Goal: Task Accomplishment & Management: Manage account settings

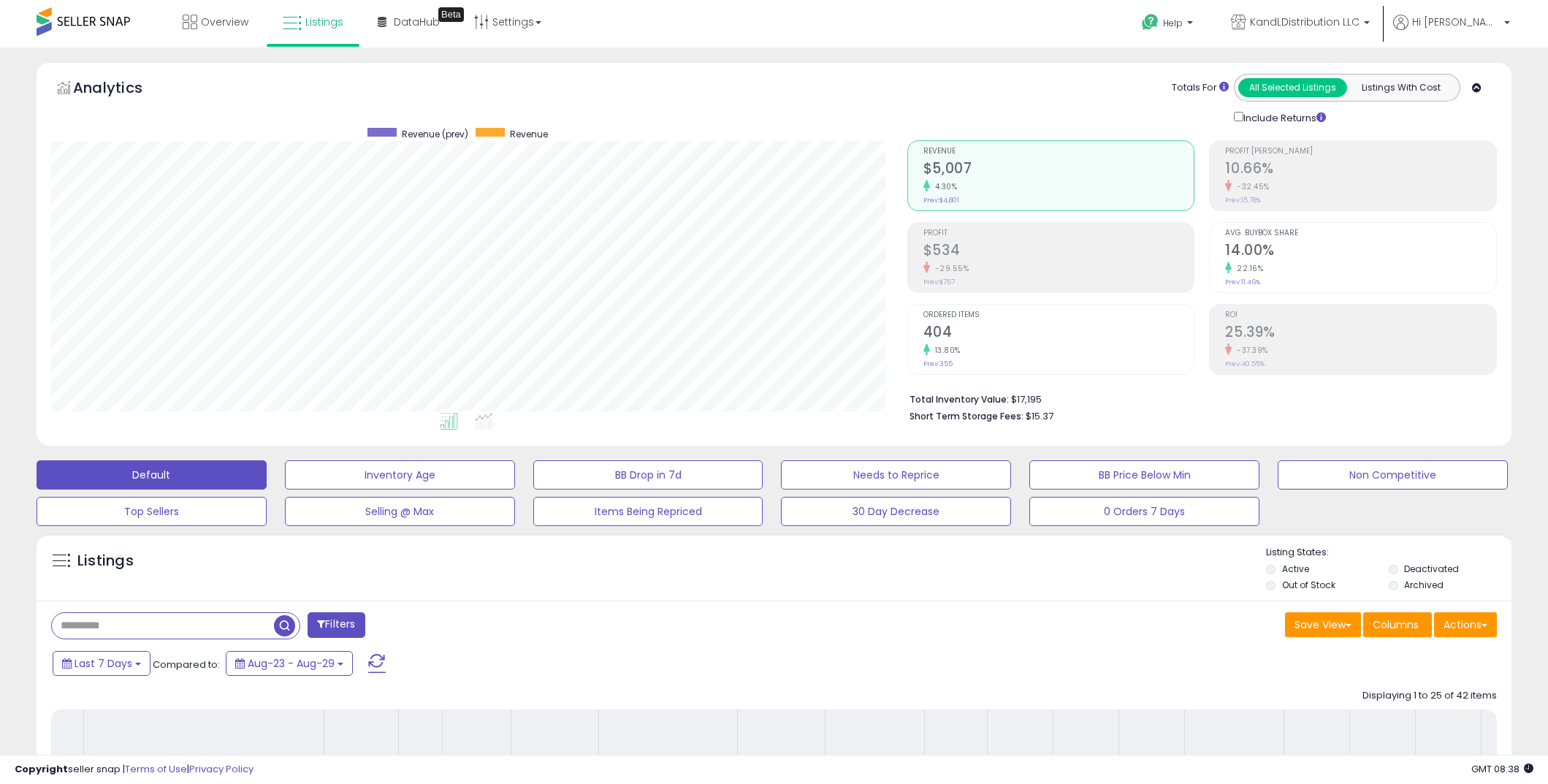
select select "**********"
select select "**"
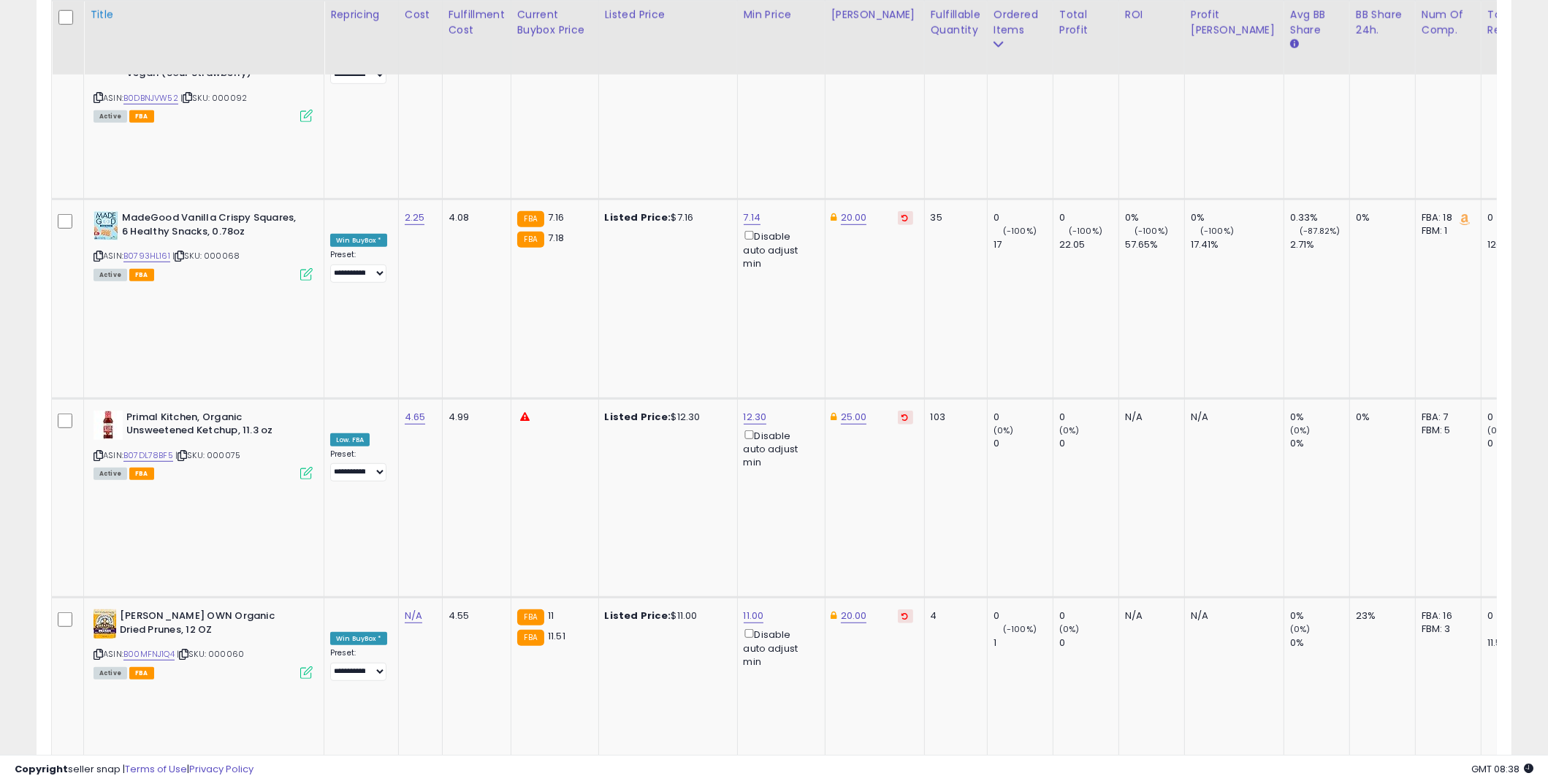
scroll to position [299, 856]
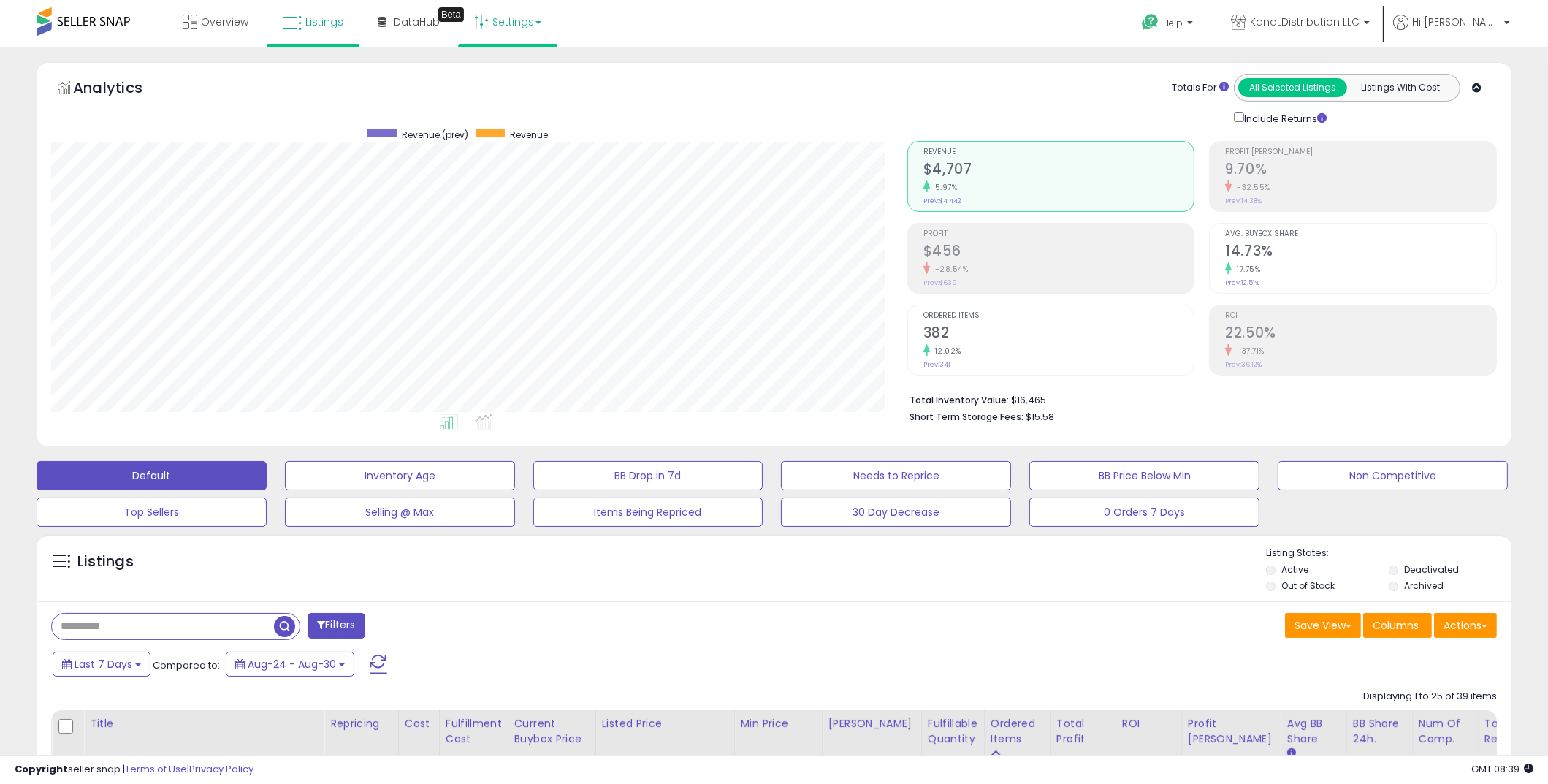
click at [506, 19] on link "Settings" at bounding box center [508, 22] width 89 height 44
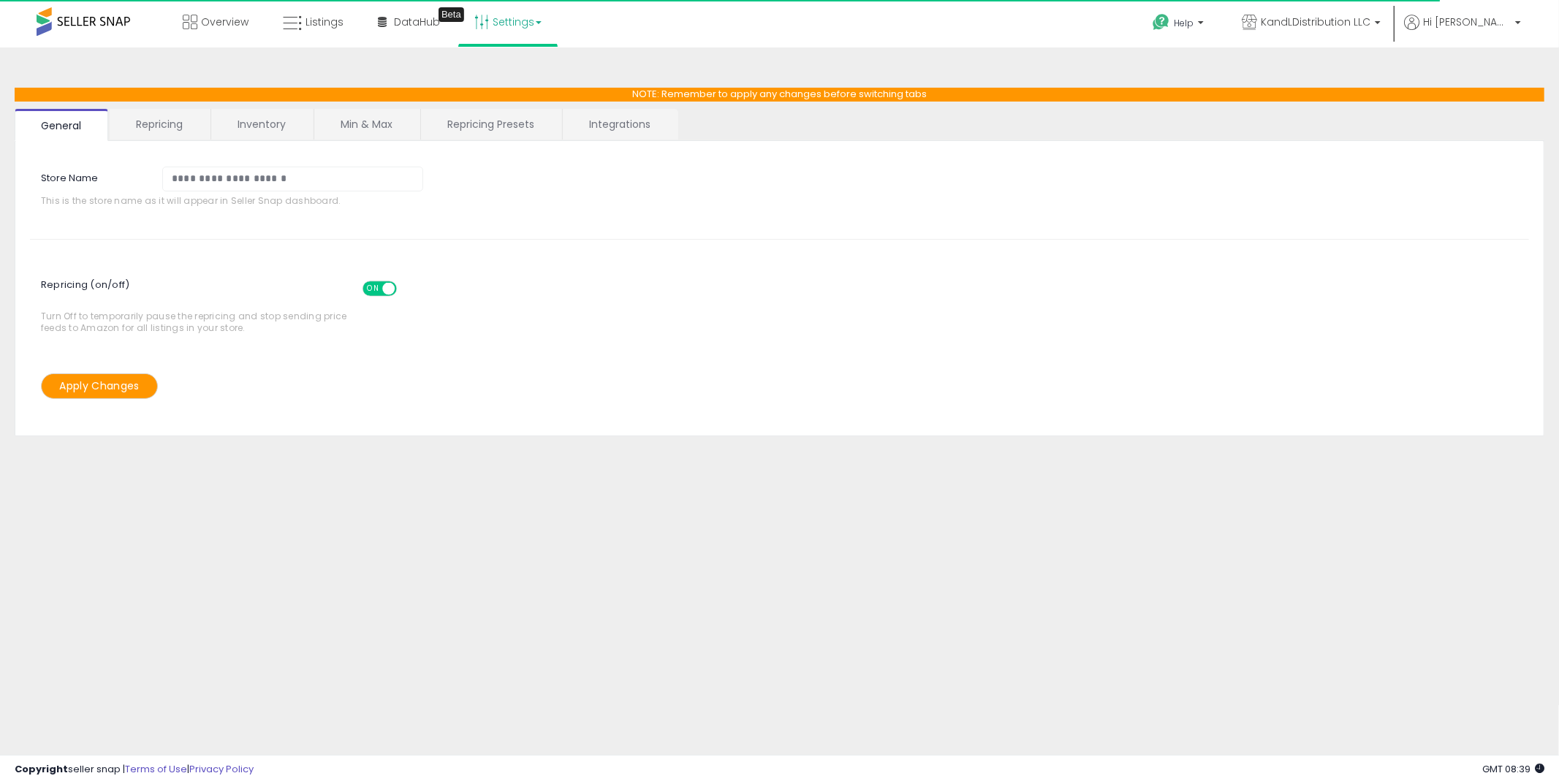
click at [193, 139] on link "Repricing" at bounding box center [159, 124] width 100 height 31
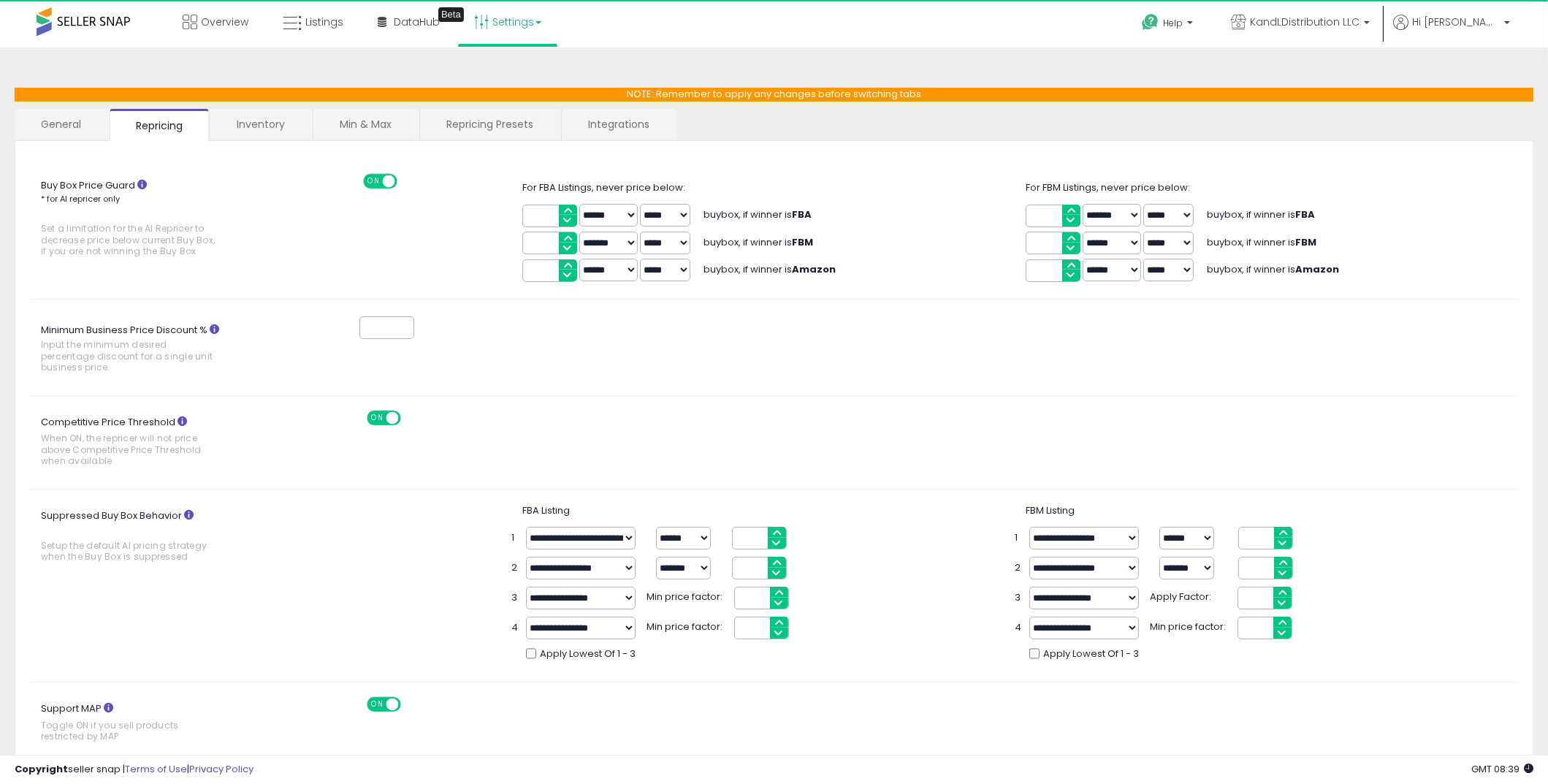
click at [542, 218] on input "****" at bounding box center [550, 216] width 55 height 23
type input "****"
click at [691, 323] on div "*" at bounding box center [900, 327] width 1259 height 27
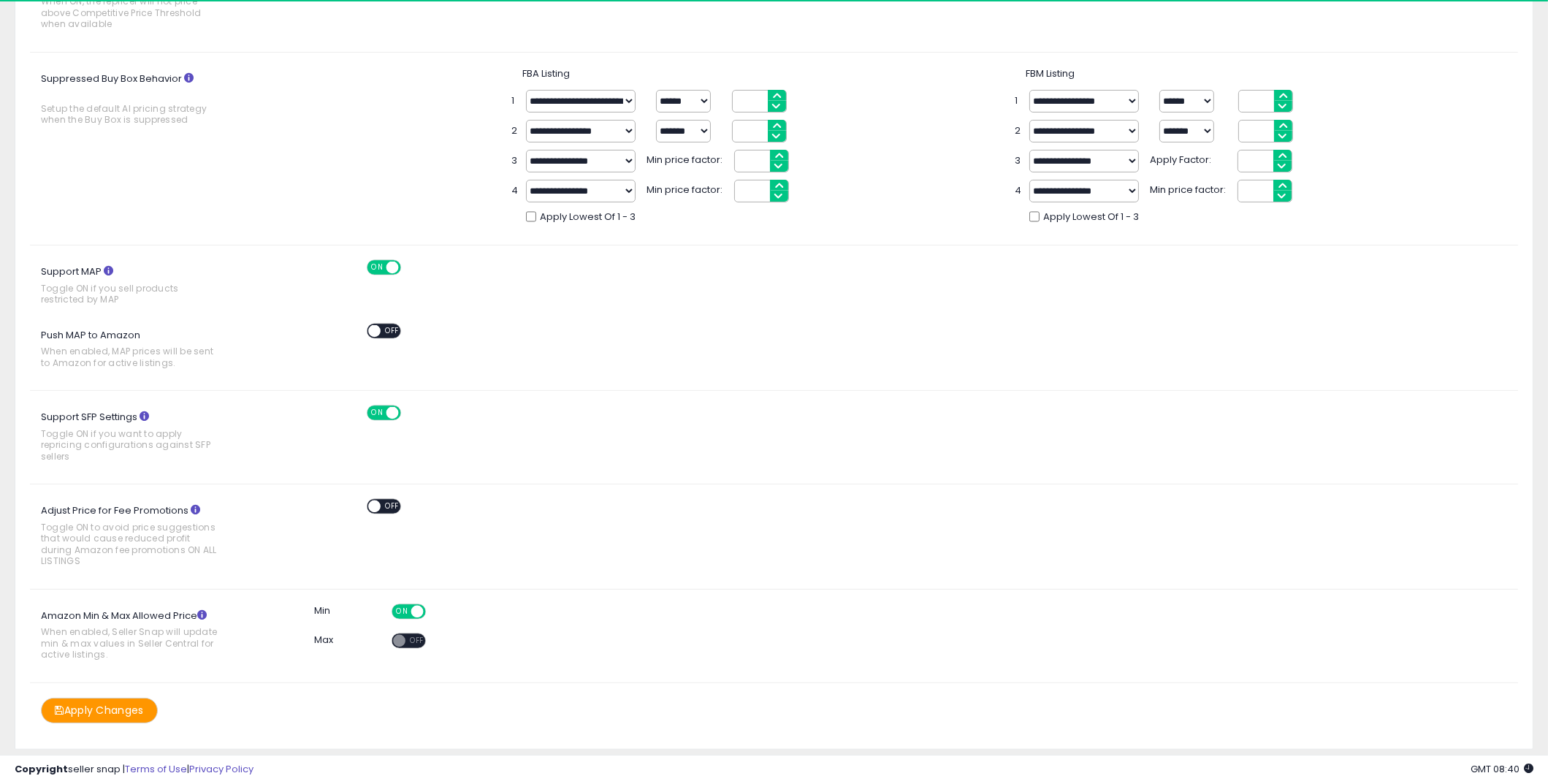
scroll to position [473, 0]
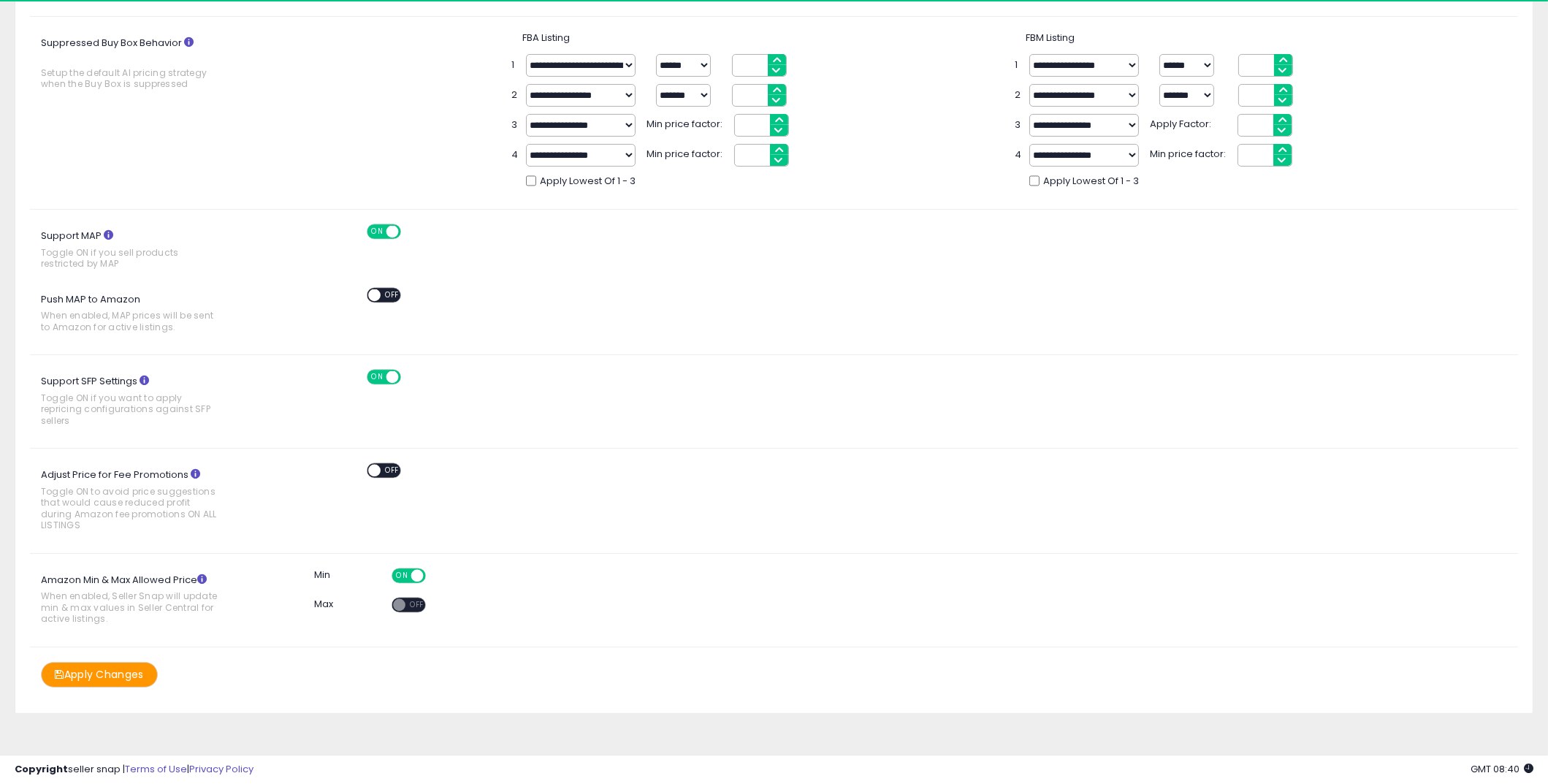
click at [390, 232] on span at bounding box center [392, 231] width 12 height 12
click at [134, 669] on button "Apply Changes" at bounding box center [99, 675] width 117 height 26
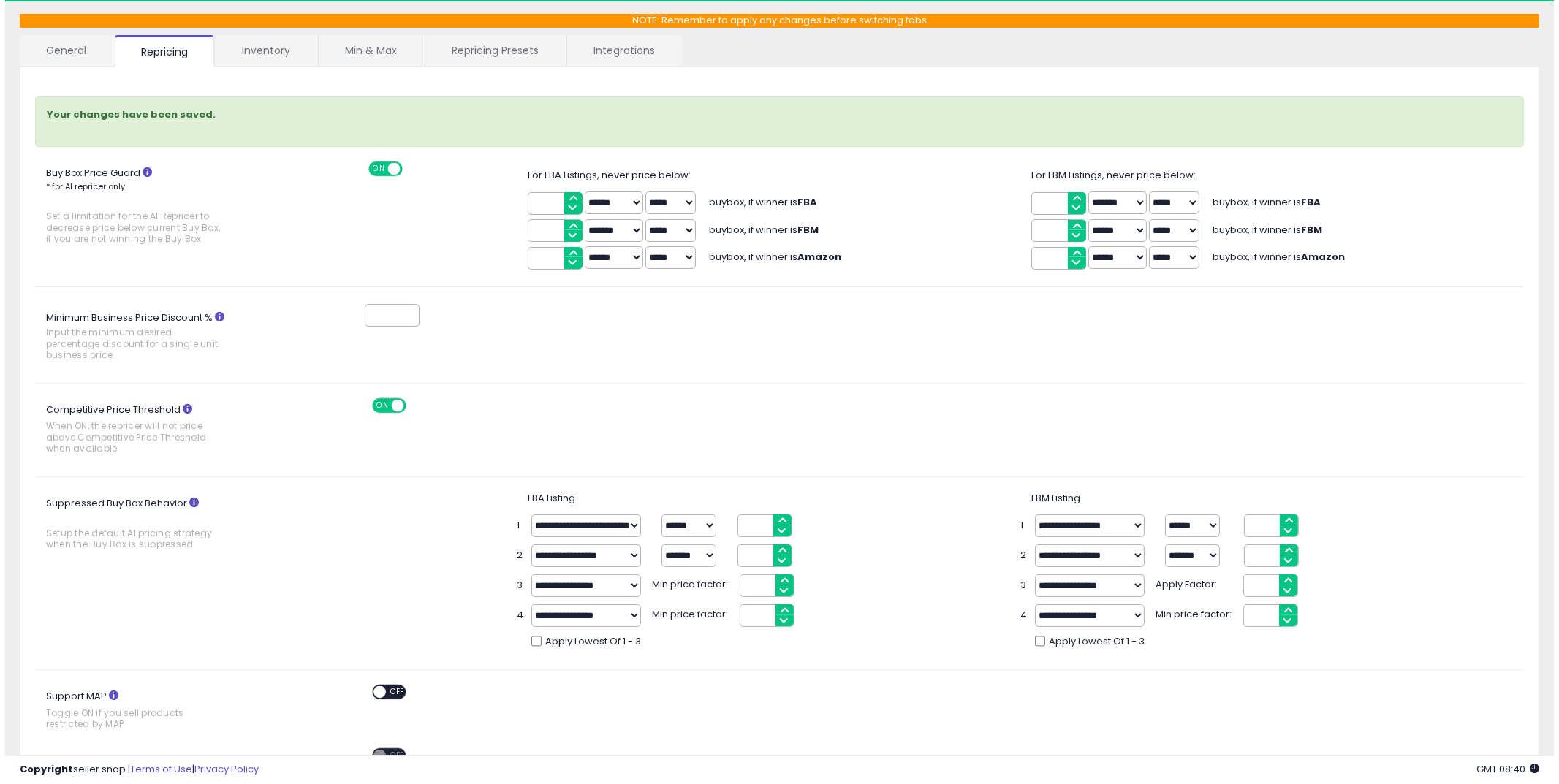
scroll to position [0, 0]
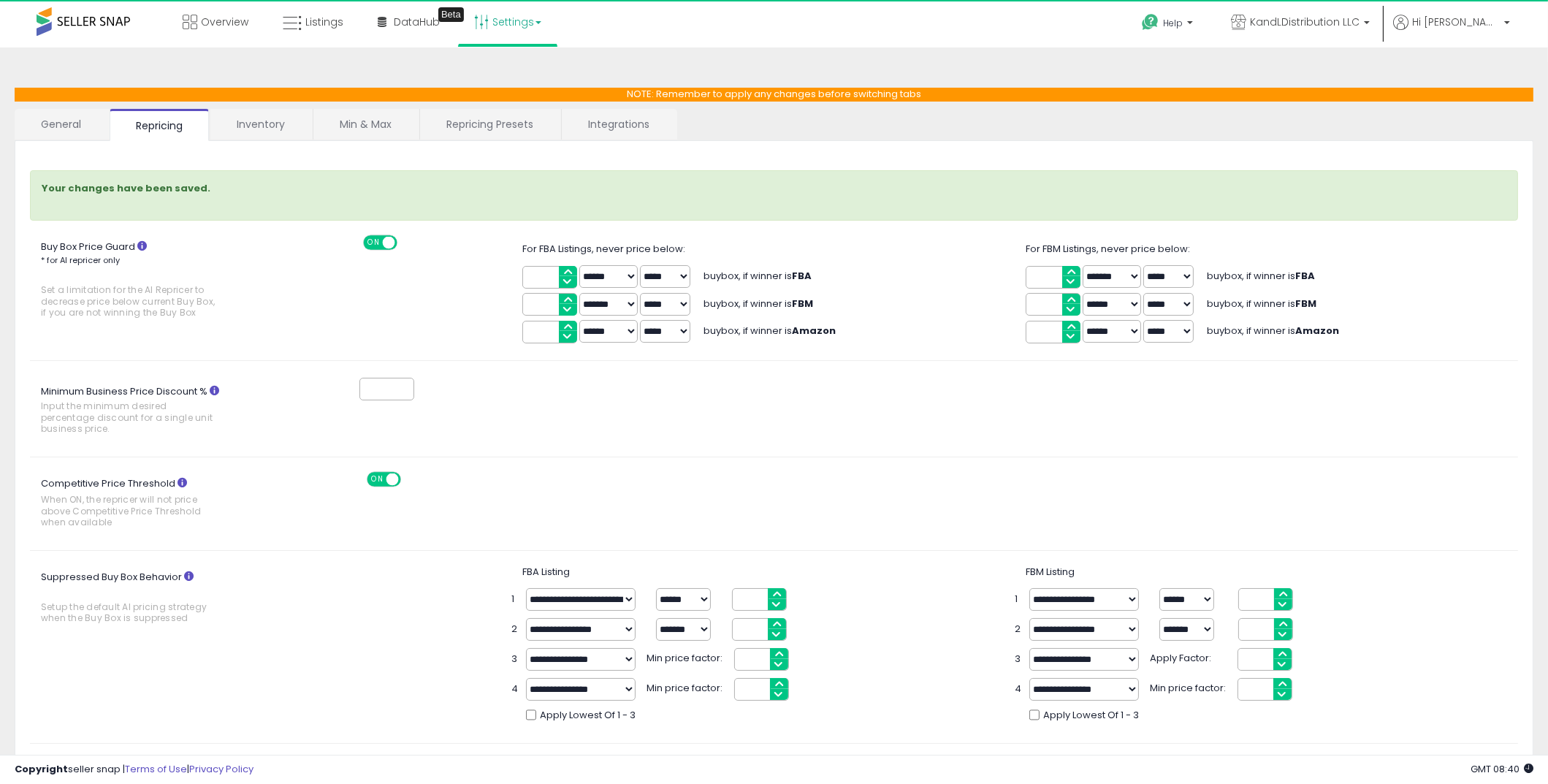
click at [266, 129] on link "Inventory" at bounding box center [261, 124] width 101 height 31
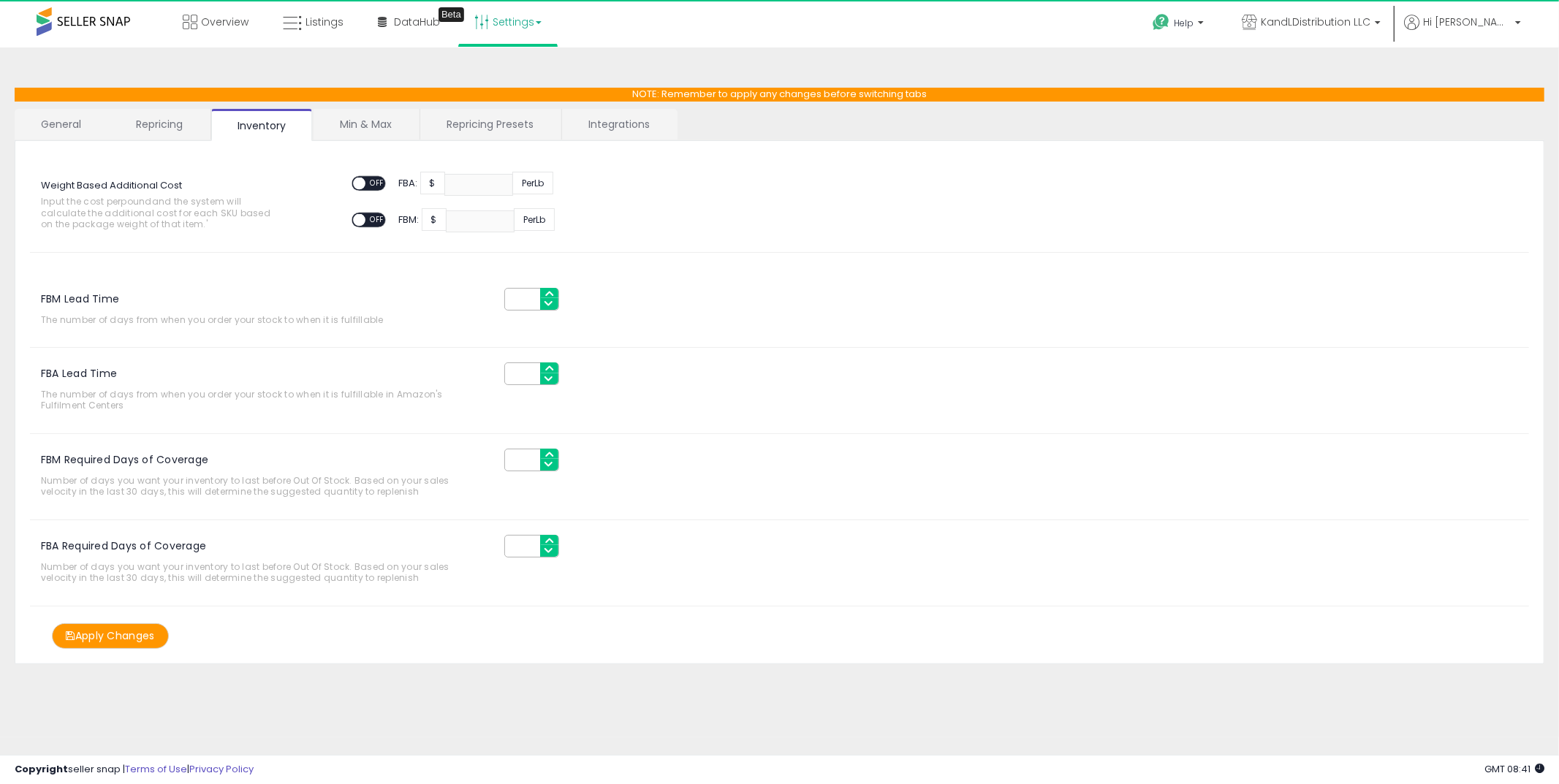
click at [1249, 612] on div "FBM Lead Time The number of days from when you order your stock to when it is f…" at bounding box center [780, 445] width 1499 height 356
click at [314, 28] on span "Listings" at bounding box center [324, 22] width 38 height 15
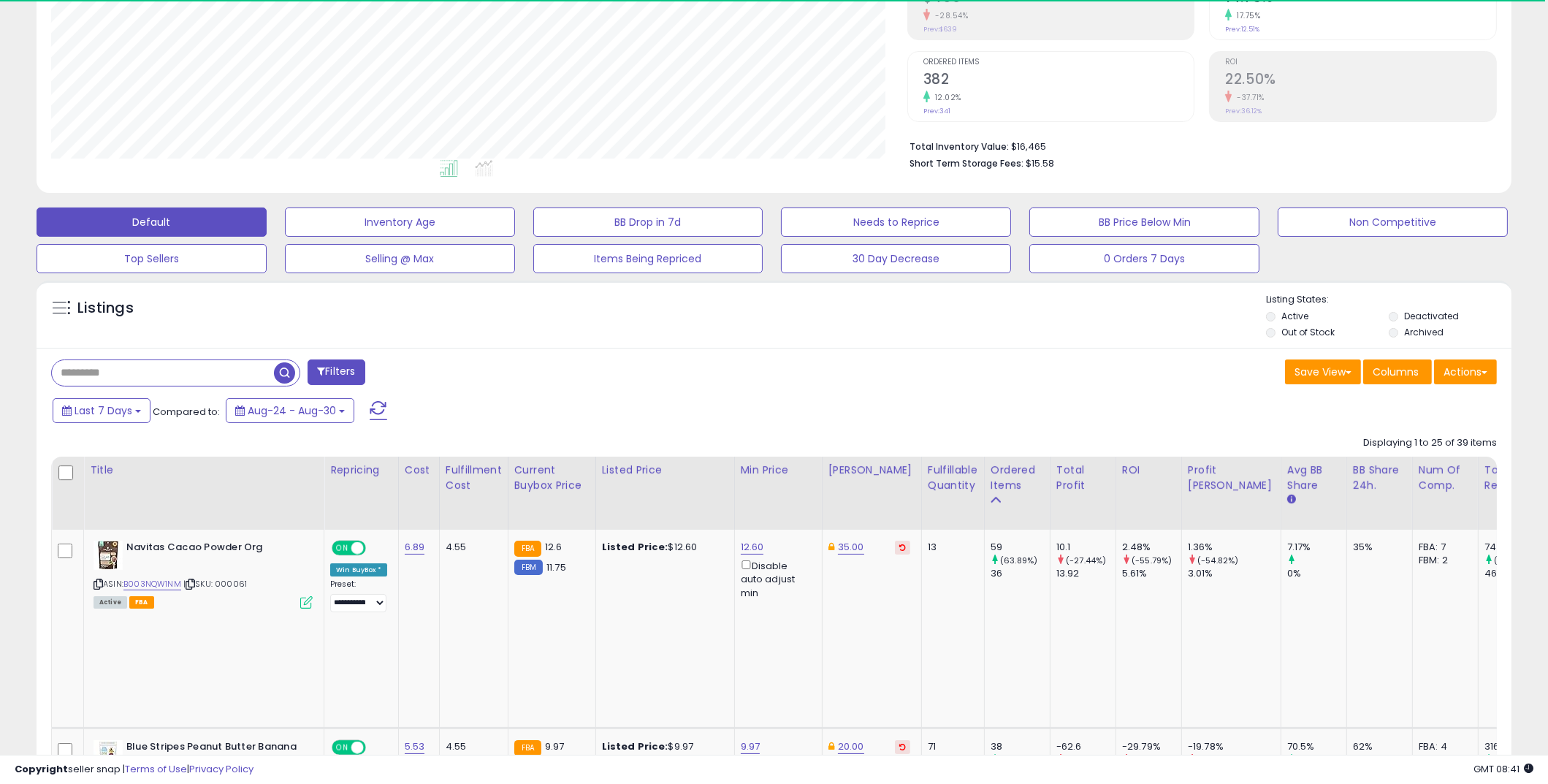
scroll to position [383, 0]
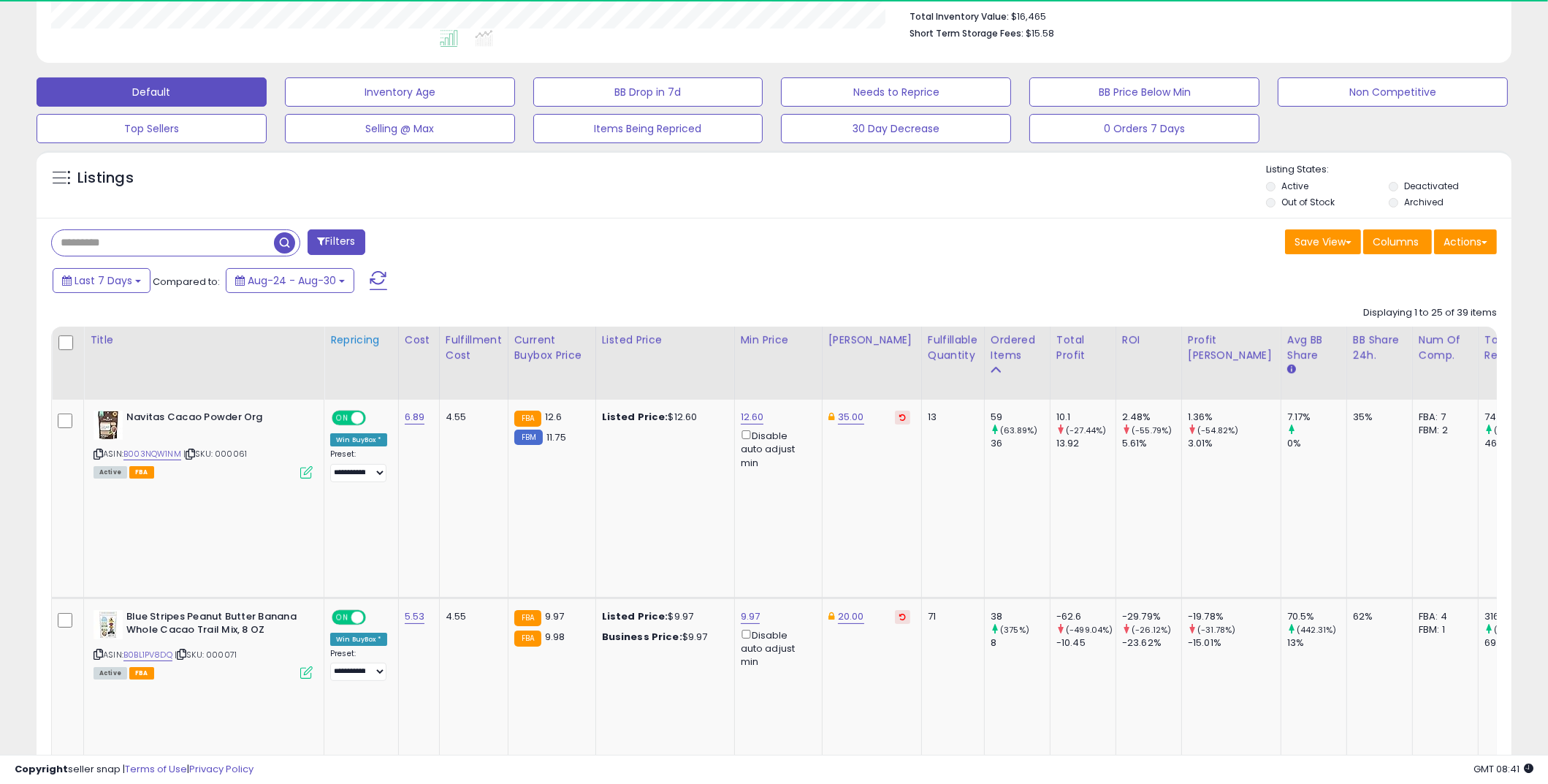
click at [351, 336] on div "Repricing" at bounding box center [361, 340] width 62 height 15
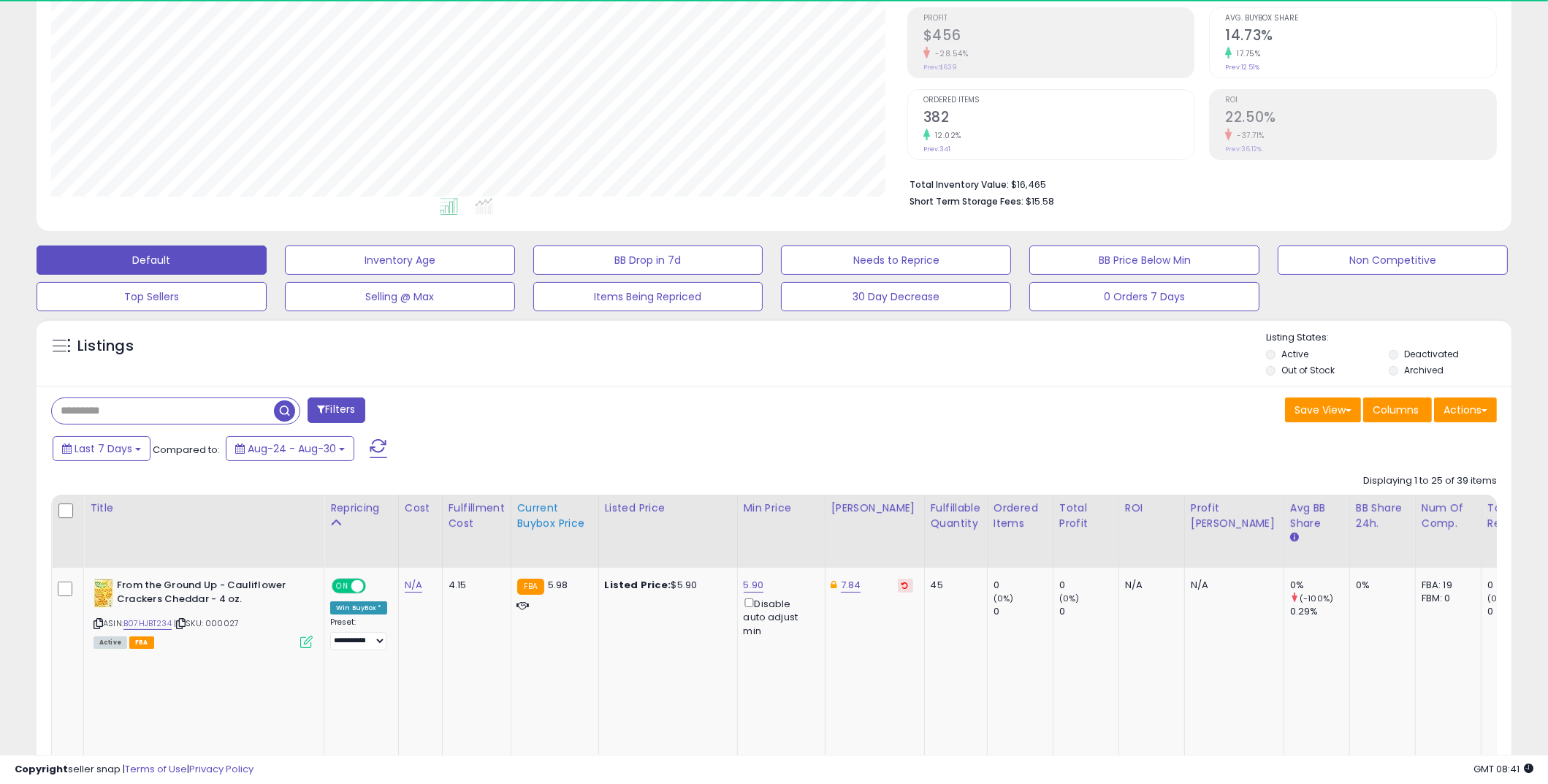
scroll to position [351, 0]
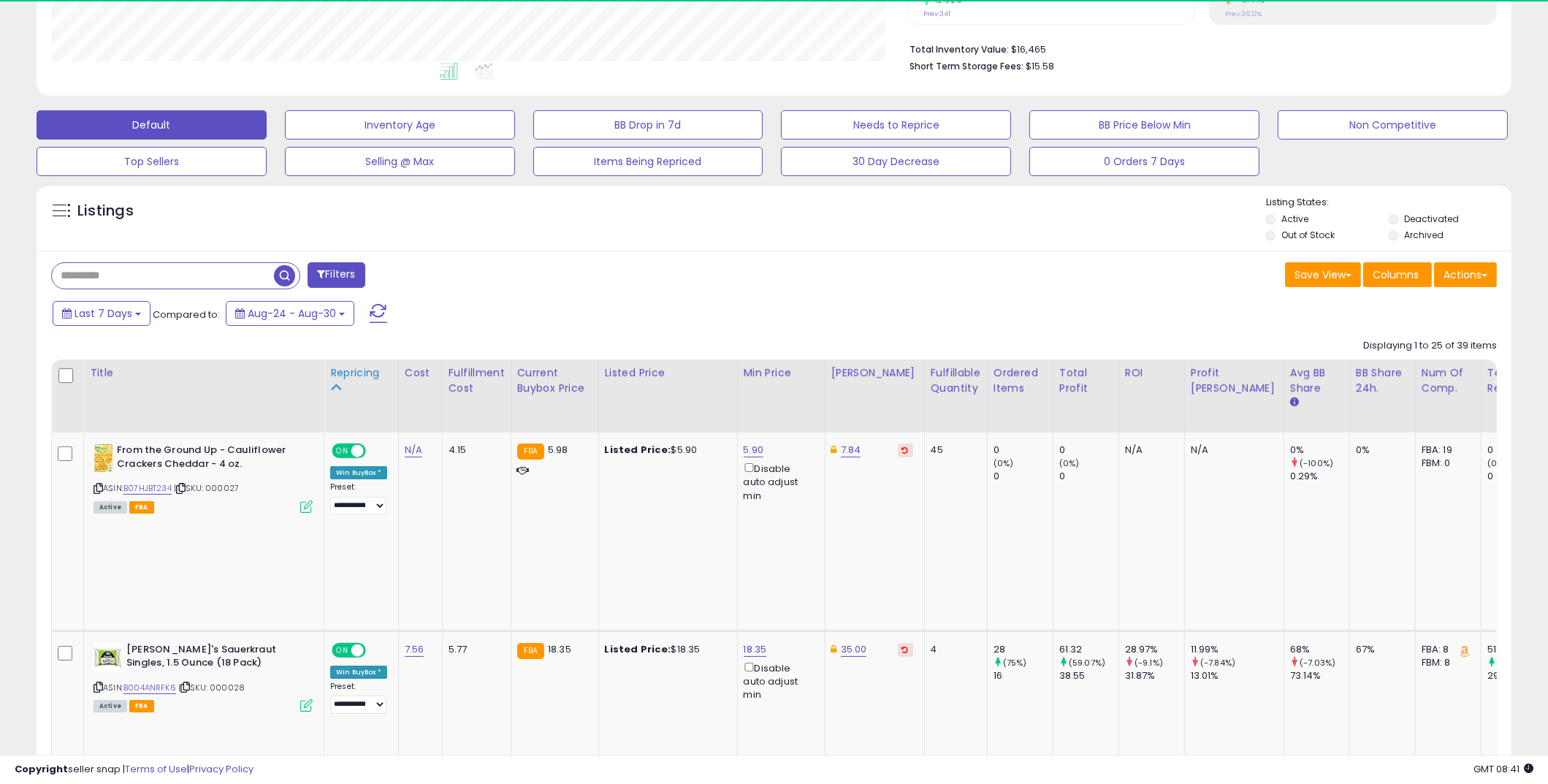
click at [337, 371] on div "Repricing" at bounding box center [361, 373] width 62 height 15
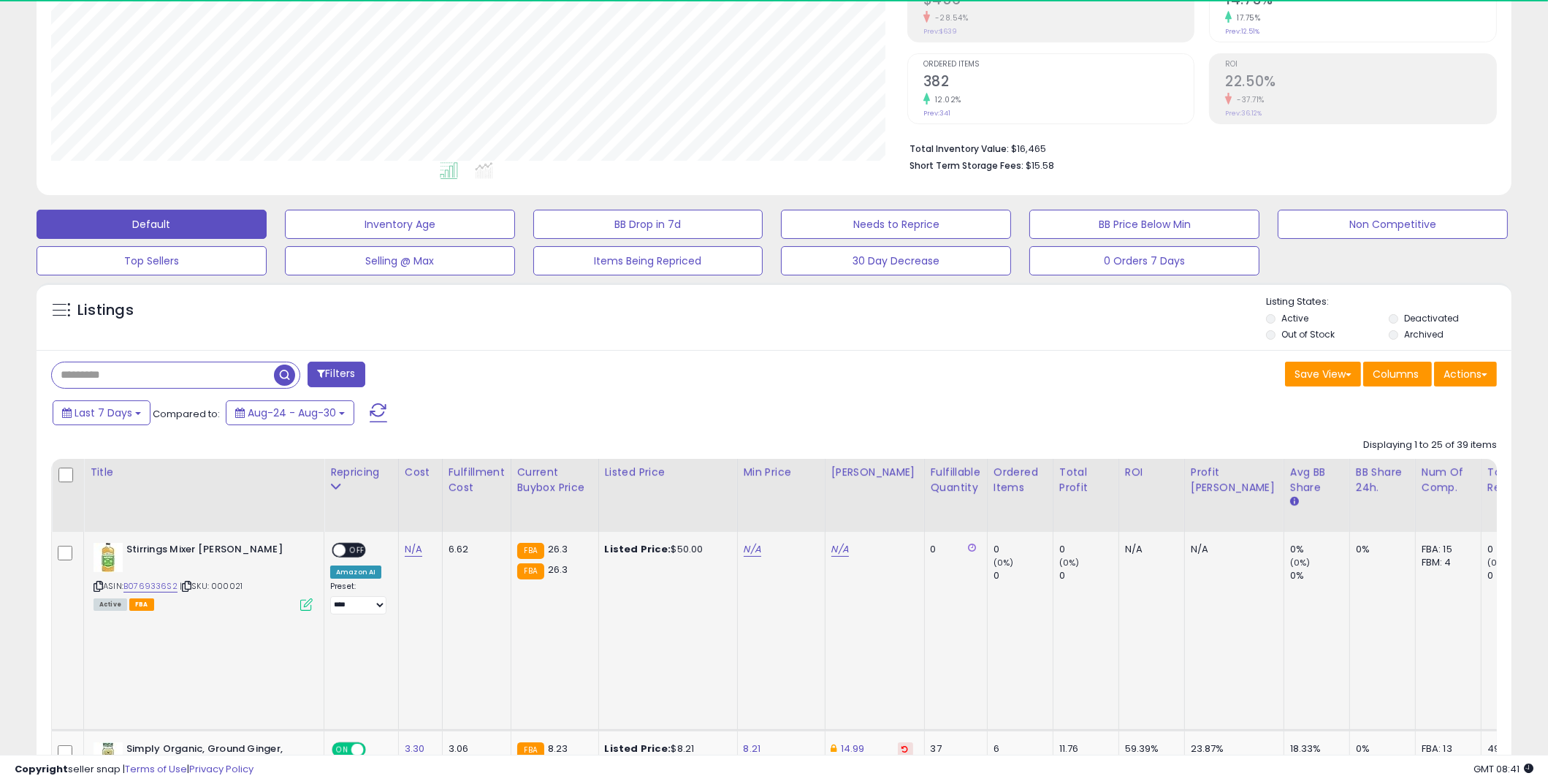
scroll to position [504, 0]
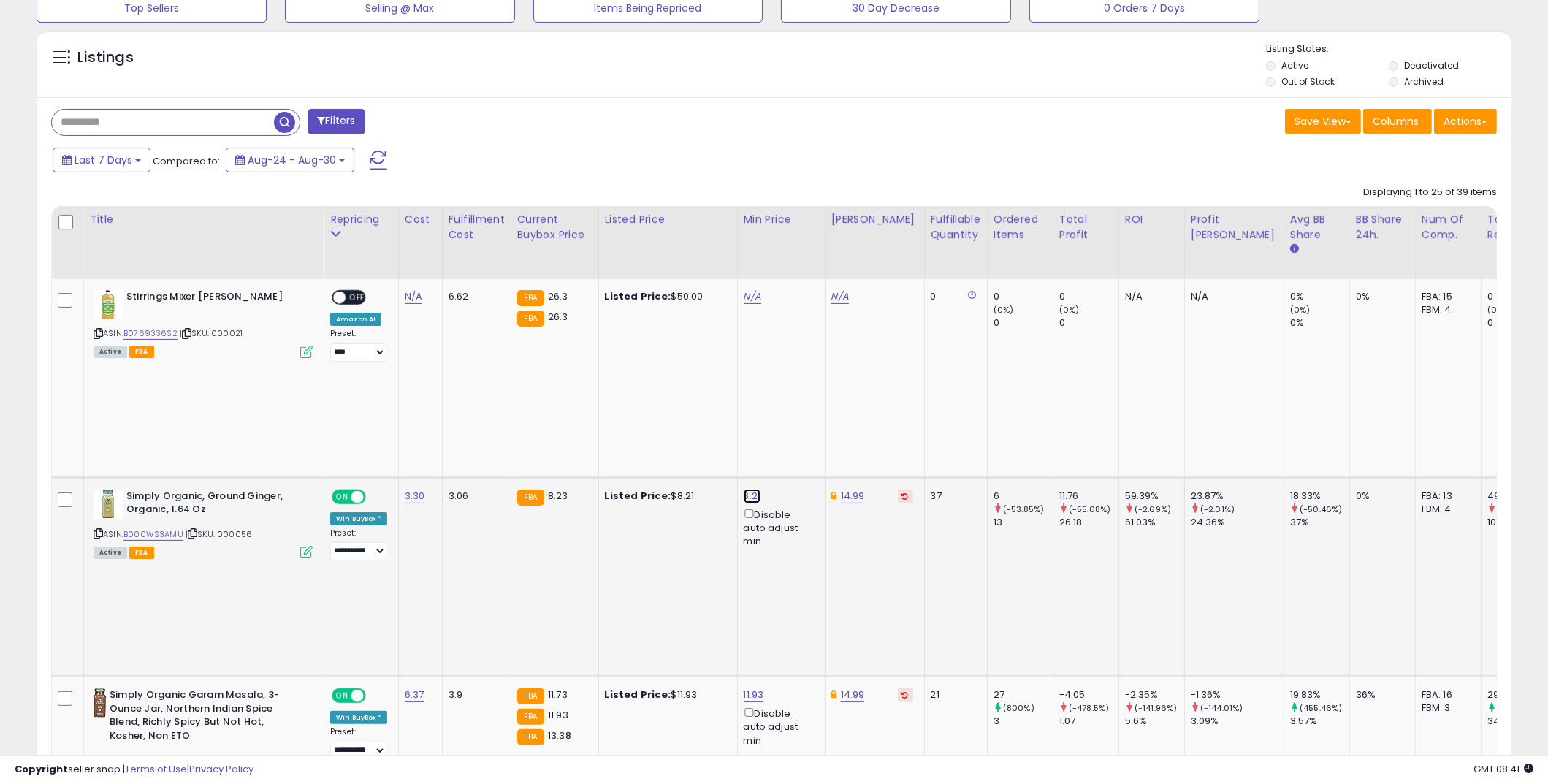
click at [750, 489] on link "8.21" at bounding box center [753, 496] width 18 height 15
click at [824, 323] on icon "button" at bounding box center [820, 323] width 9 height 9
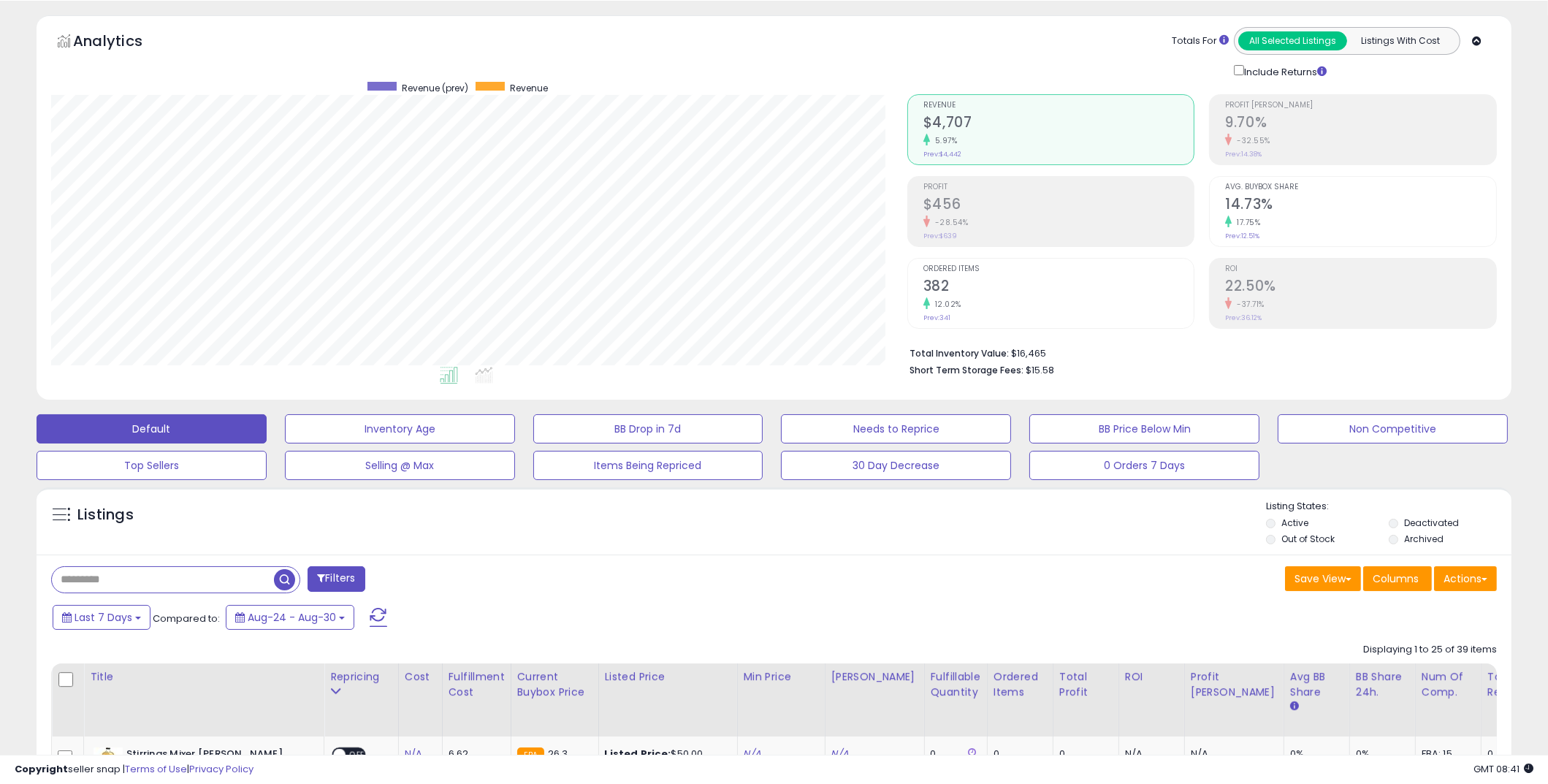
scroll to position [0, 0]
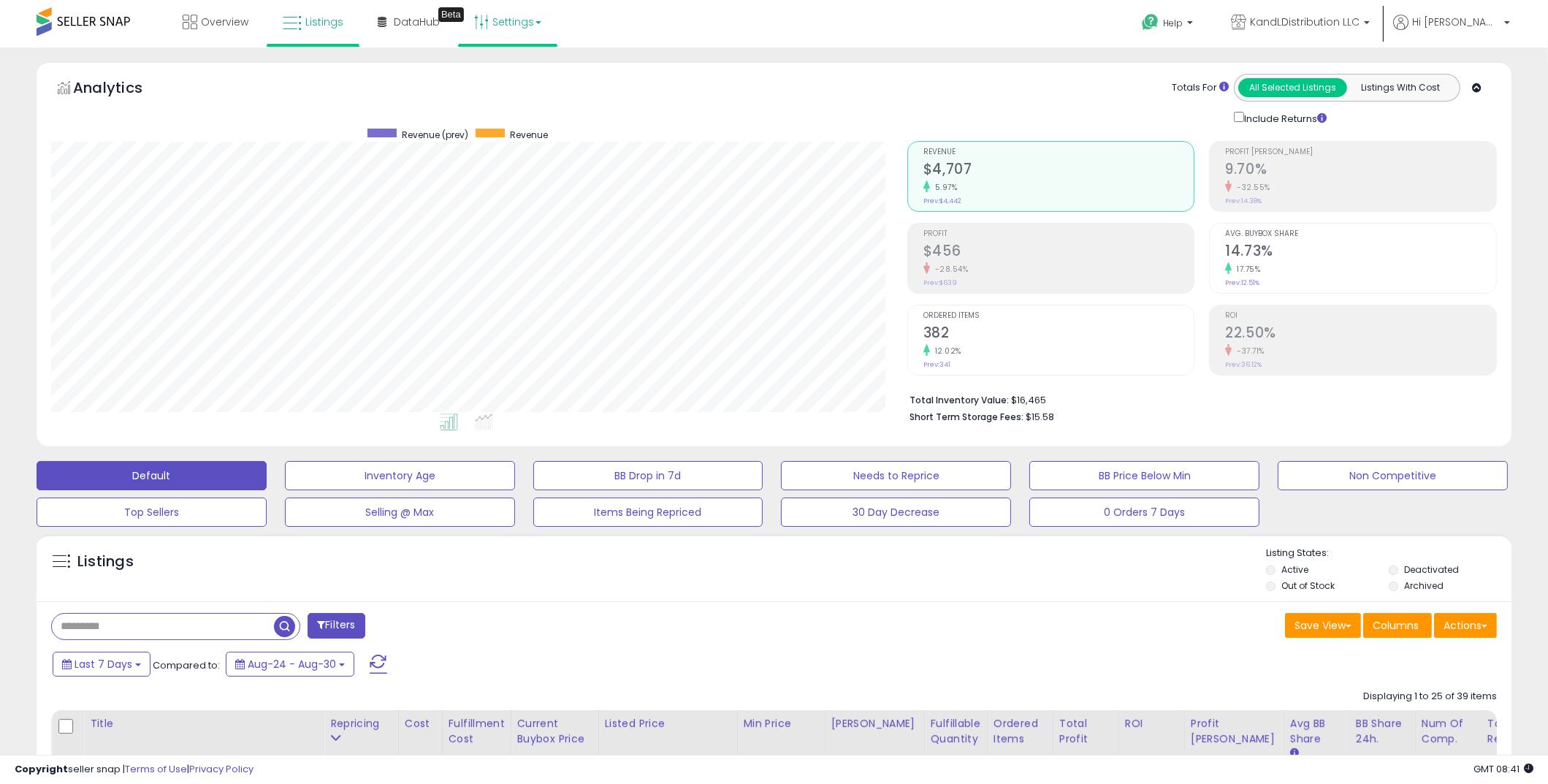
click at [498, 29] on link "Settings" at bounding box center [508, 22] width 89 height 44
click at [506, 71] on link "Store settings" at bounding box center [509, 74] width 66 height 14
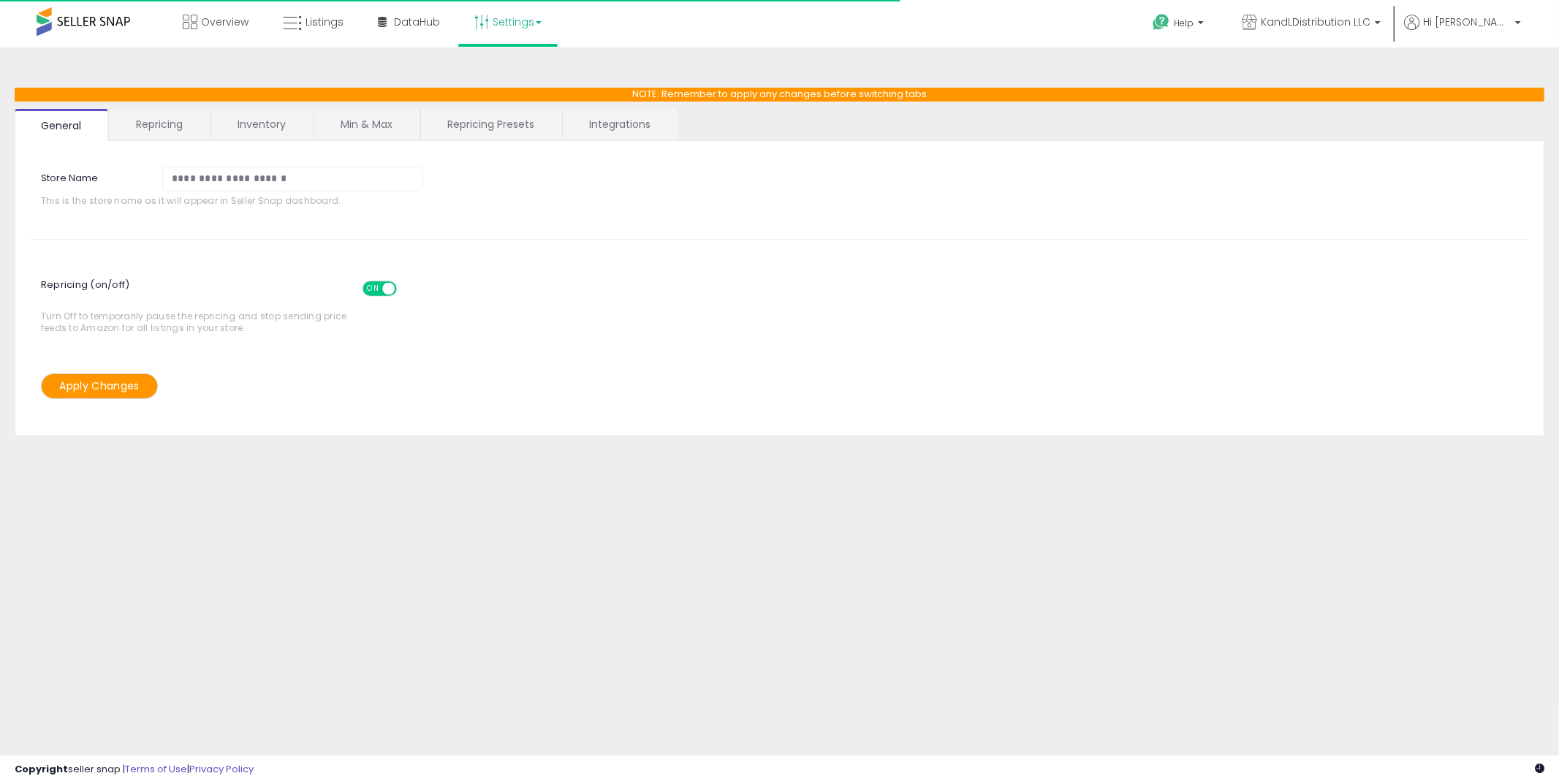
click at [195, 131] on link "Repricing" at bounding box center [159, 124] width 100 height 31
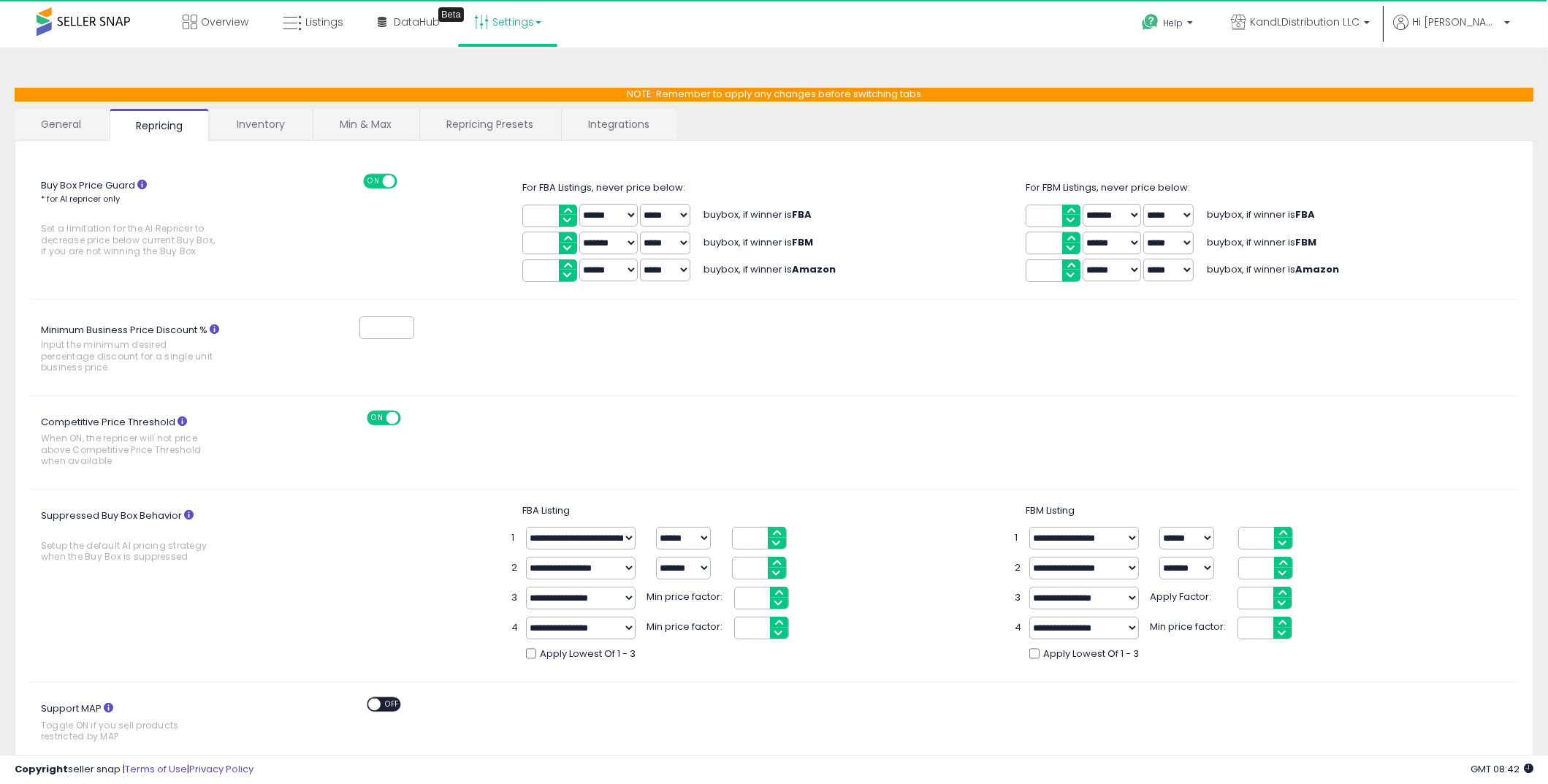
click at [265, 128] on link "Inventory" at bounding box center [261, 124] width 101 height 31
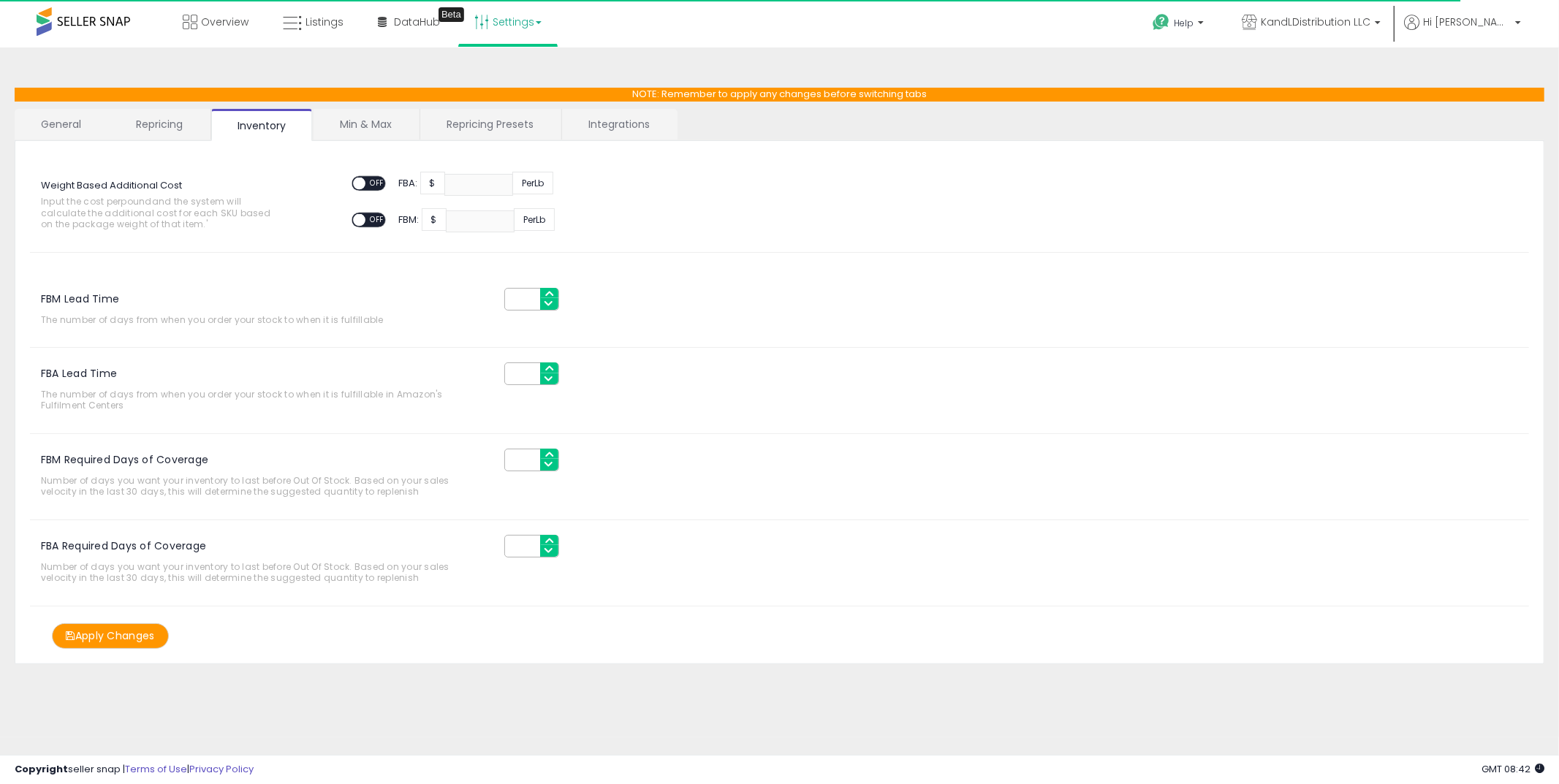
click at [360, 133] on link "Min & Max" at bounding box center [366, 124] width 105 height 31
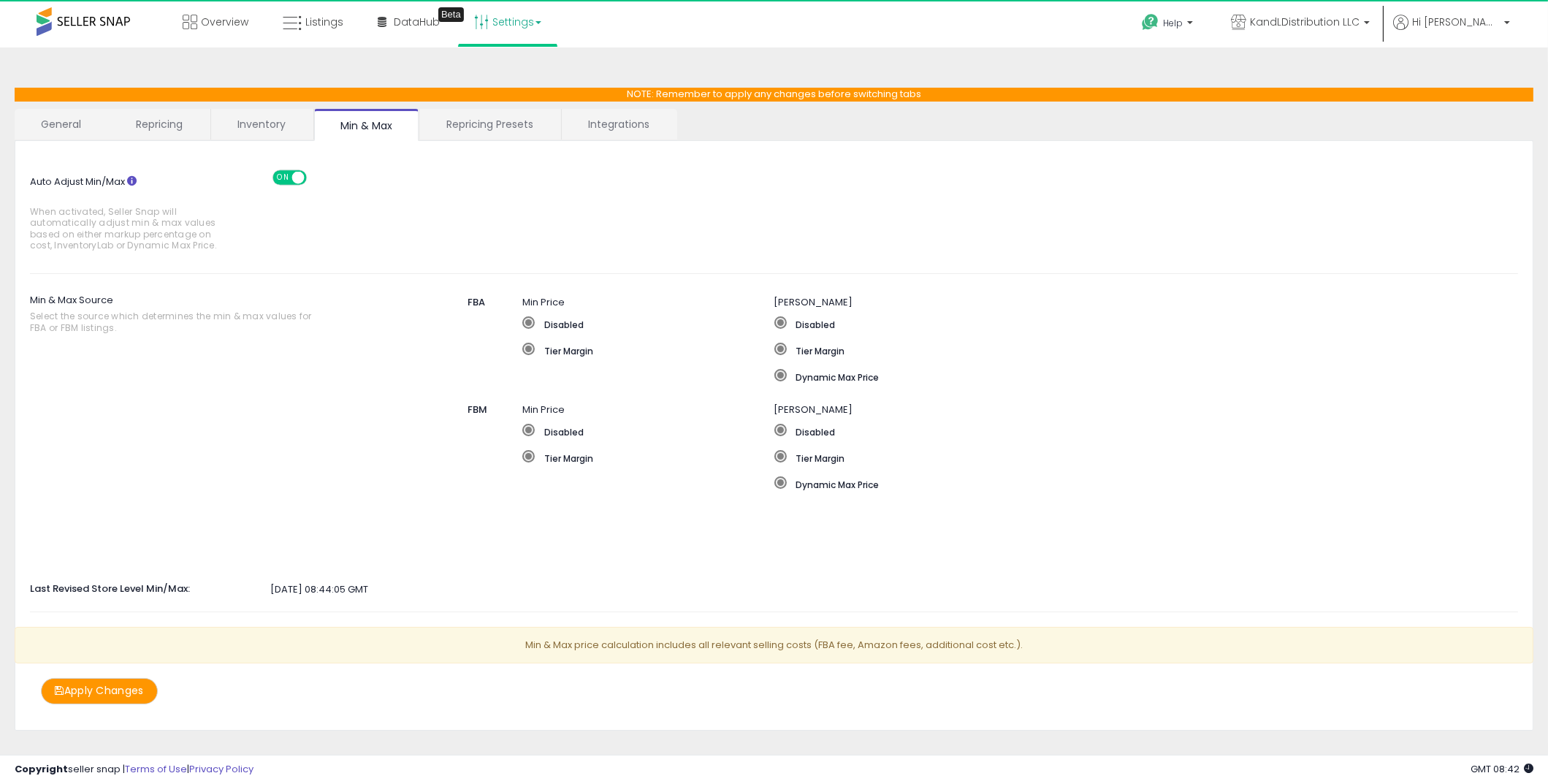
click at [491, 128] on link "Repricing Presets" at bounding box center [490, 124] width 139 height 31
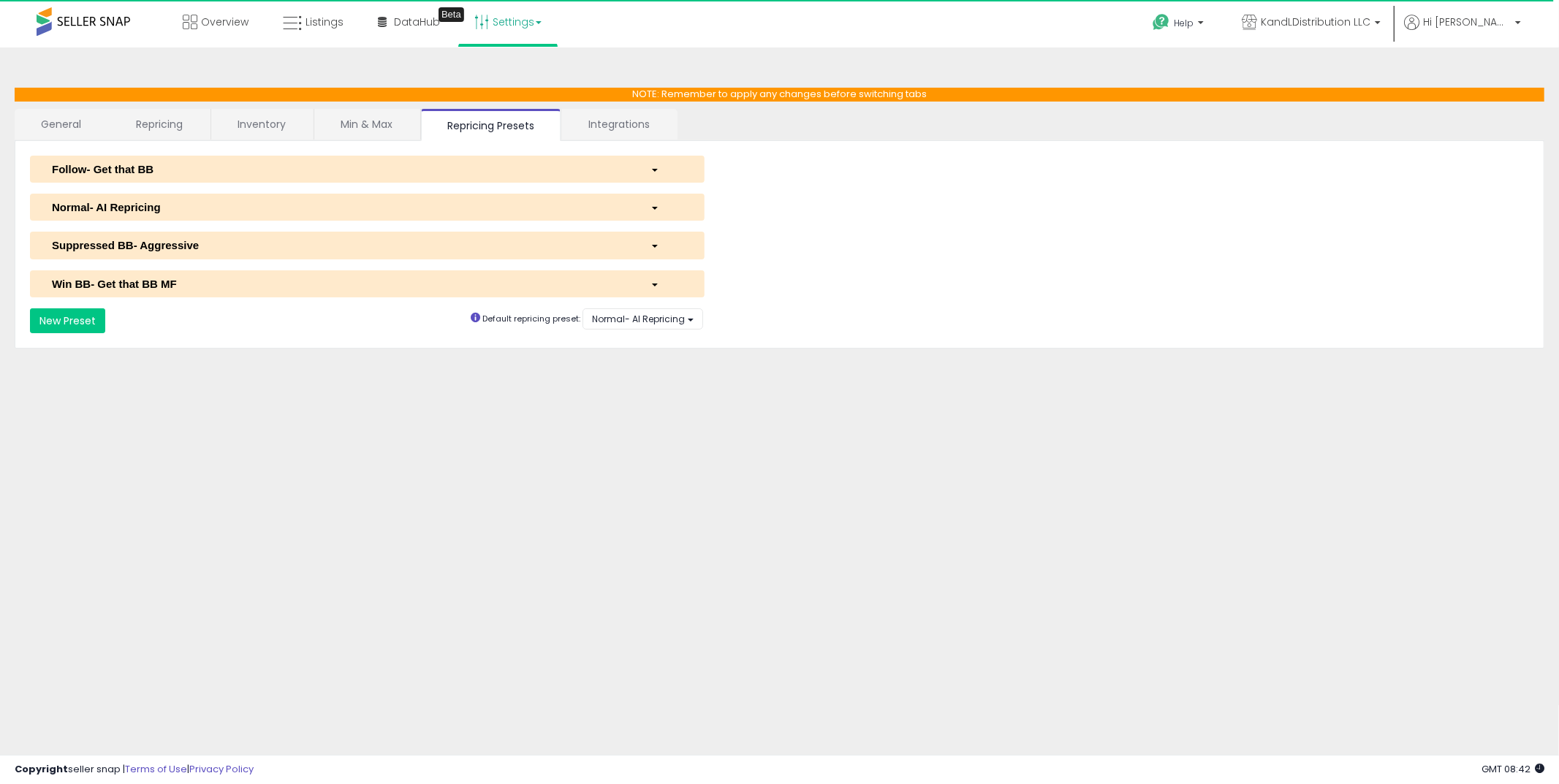
click at [122, 203] on div "Normal- AI Repricing" at bounding box center [340, 207] width 599 height 15
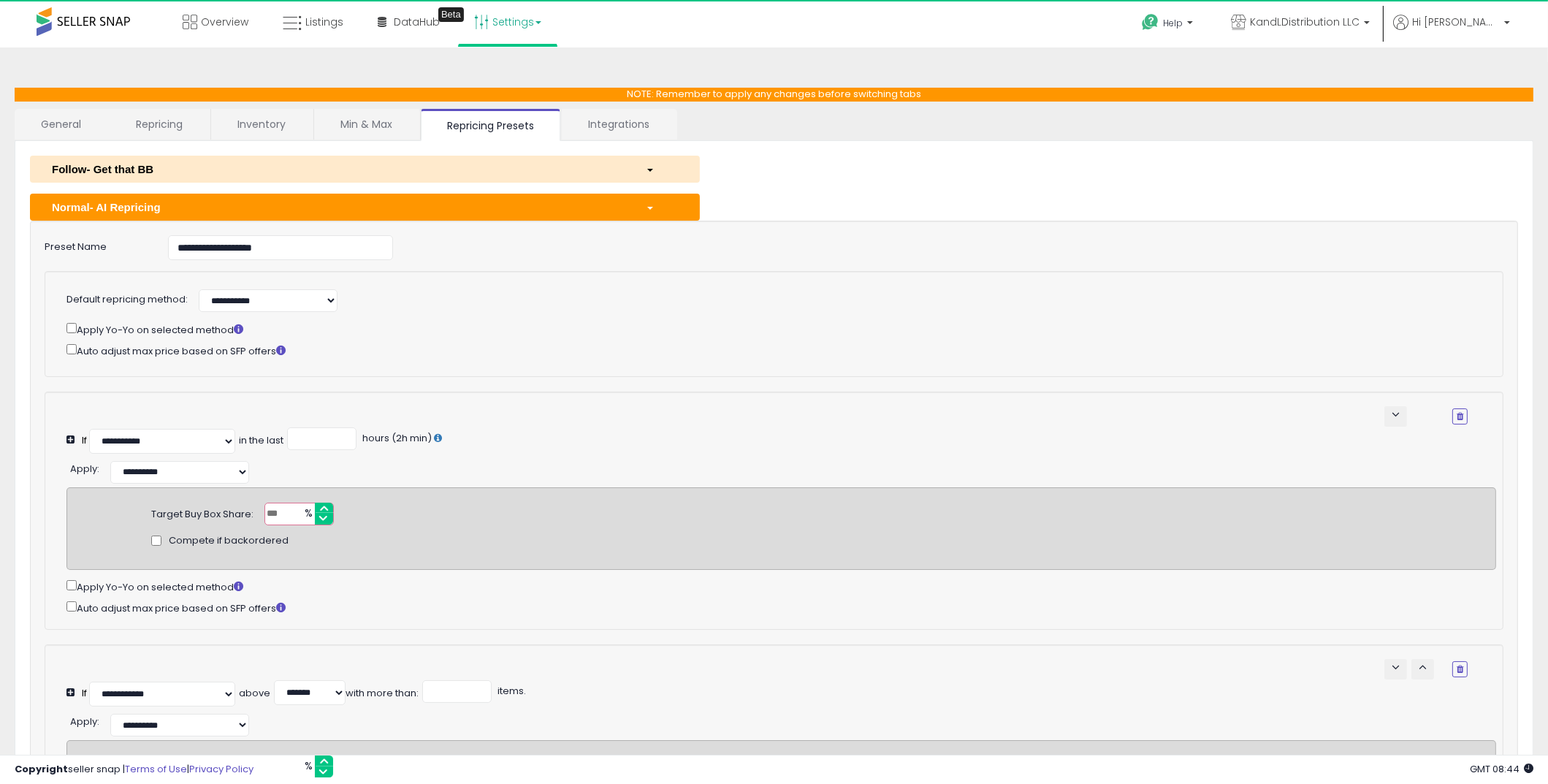
click at [1250, 323] on div "Apply Yo-Yo on selected method" at bounding box center [767, 329] width 1401 height 18
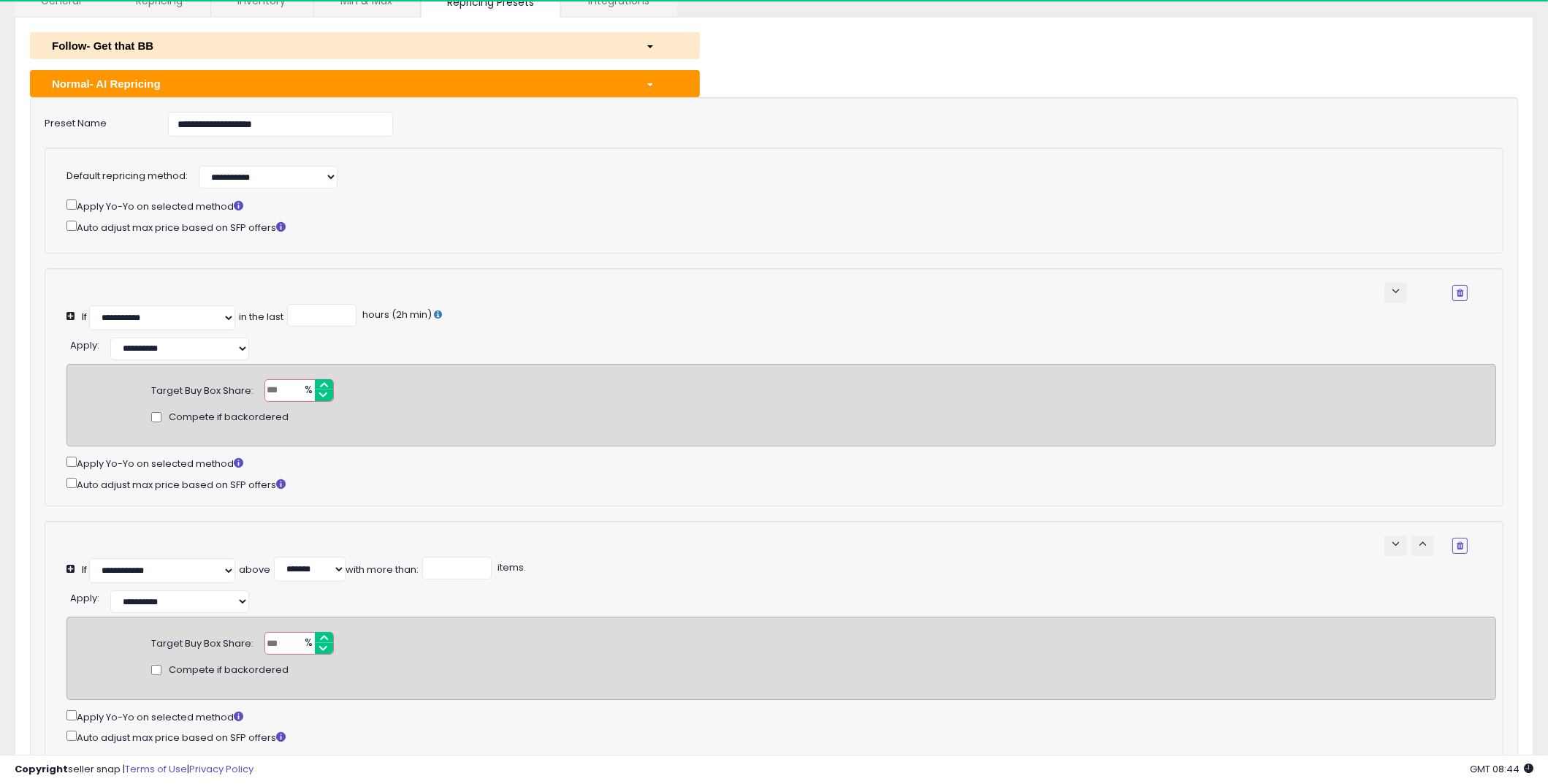
scroll to position [122, 0]
click at [284, 389] on input "**" at bounding box center [299, 392] width 70 height 23
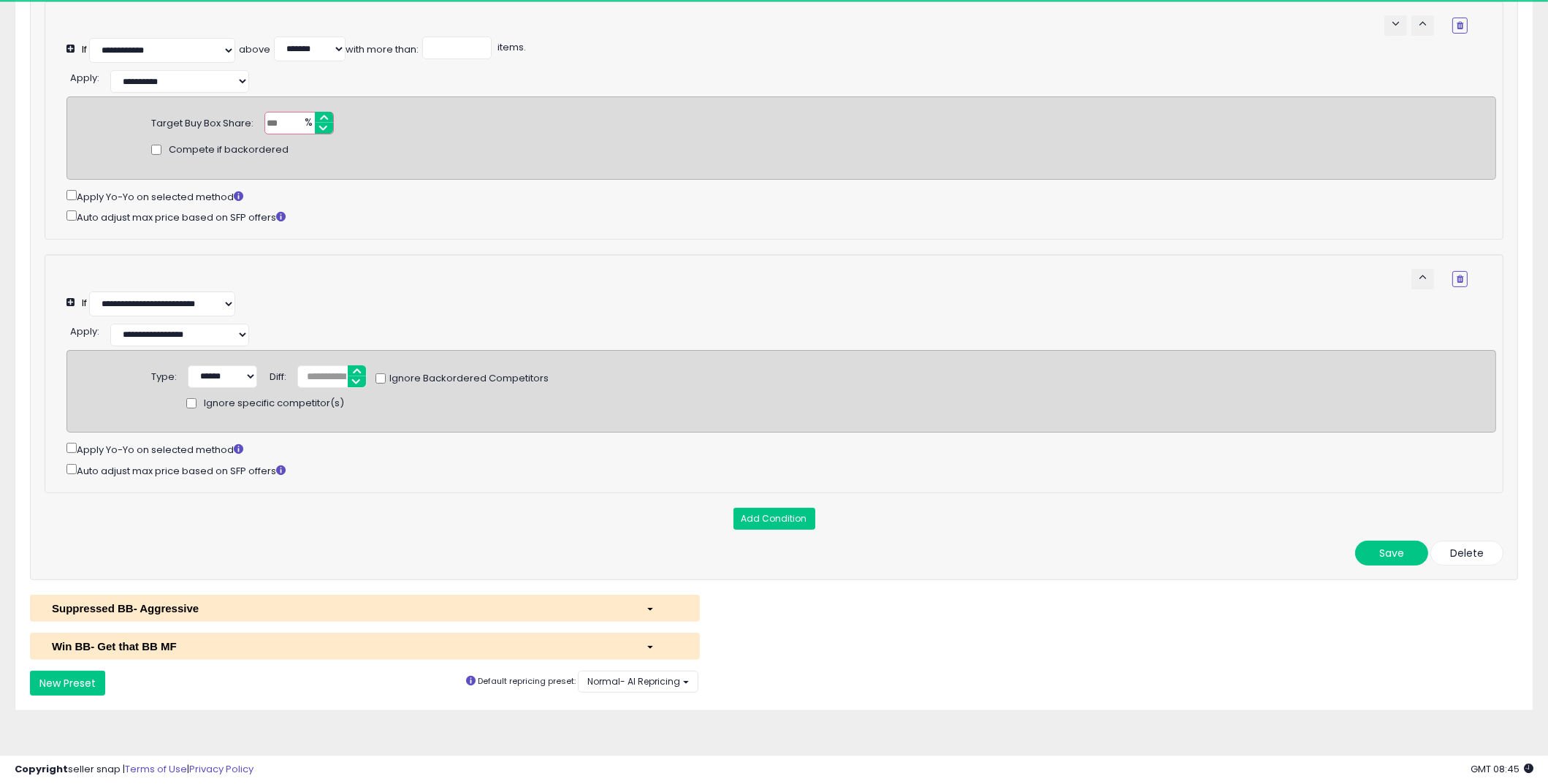
scroll to position [660, 0]
type input "**"
click at [1402, 555] on button "Save" at bounding box center [1391, 553] width 73 height 25
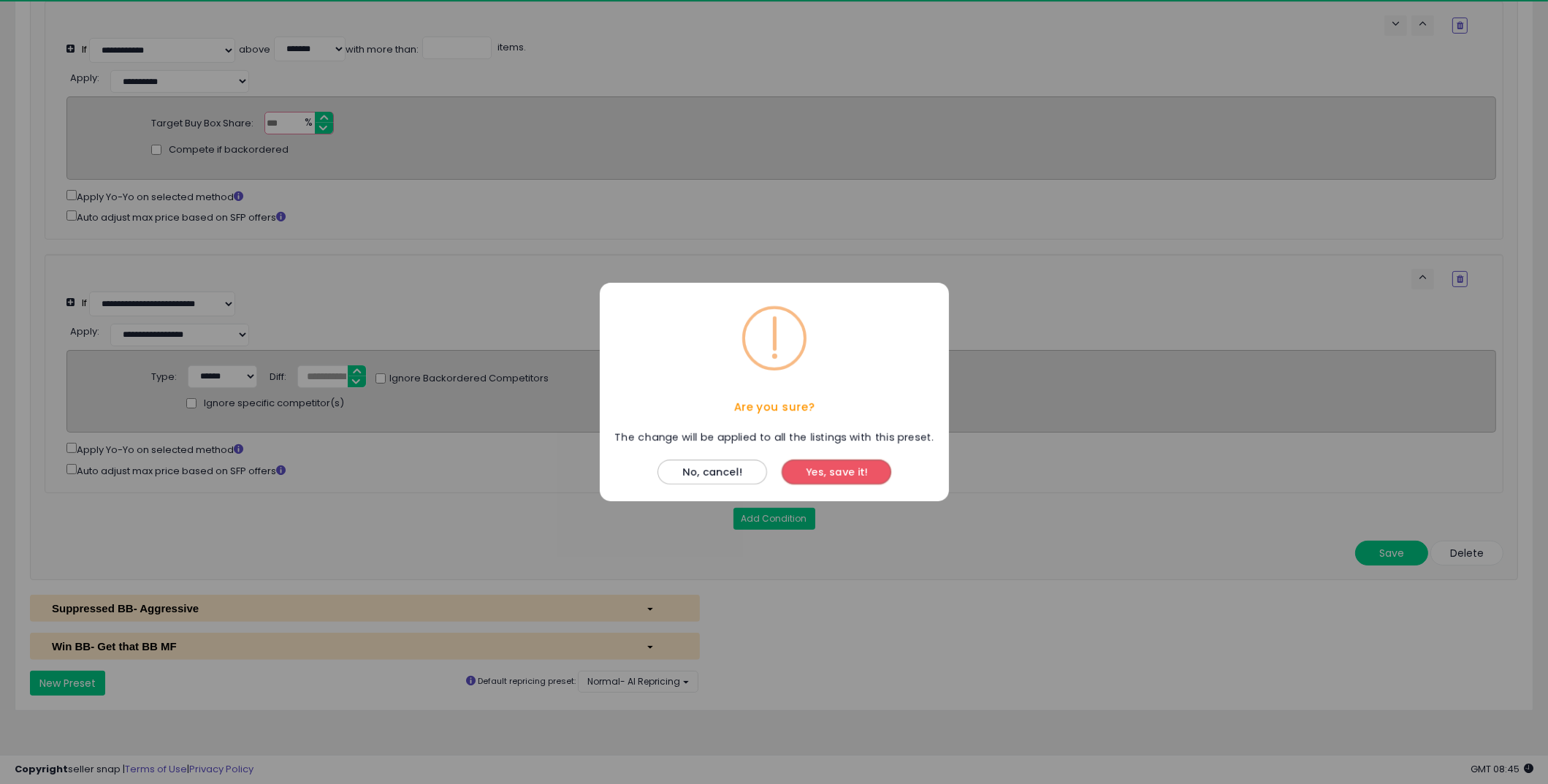
click at [850, 473] on button "Yes, save it!" at bounding box center [836, 472] width 109 height 25
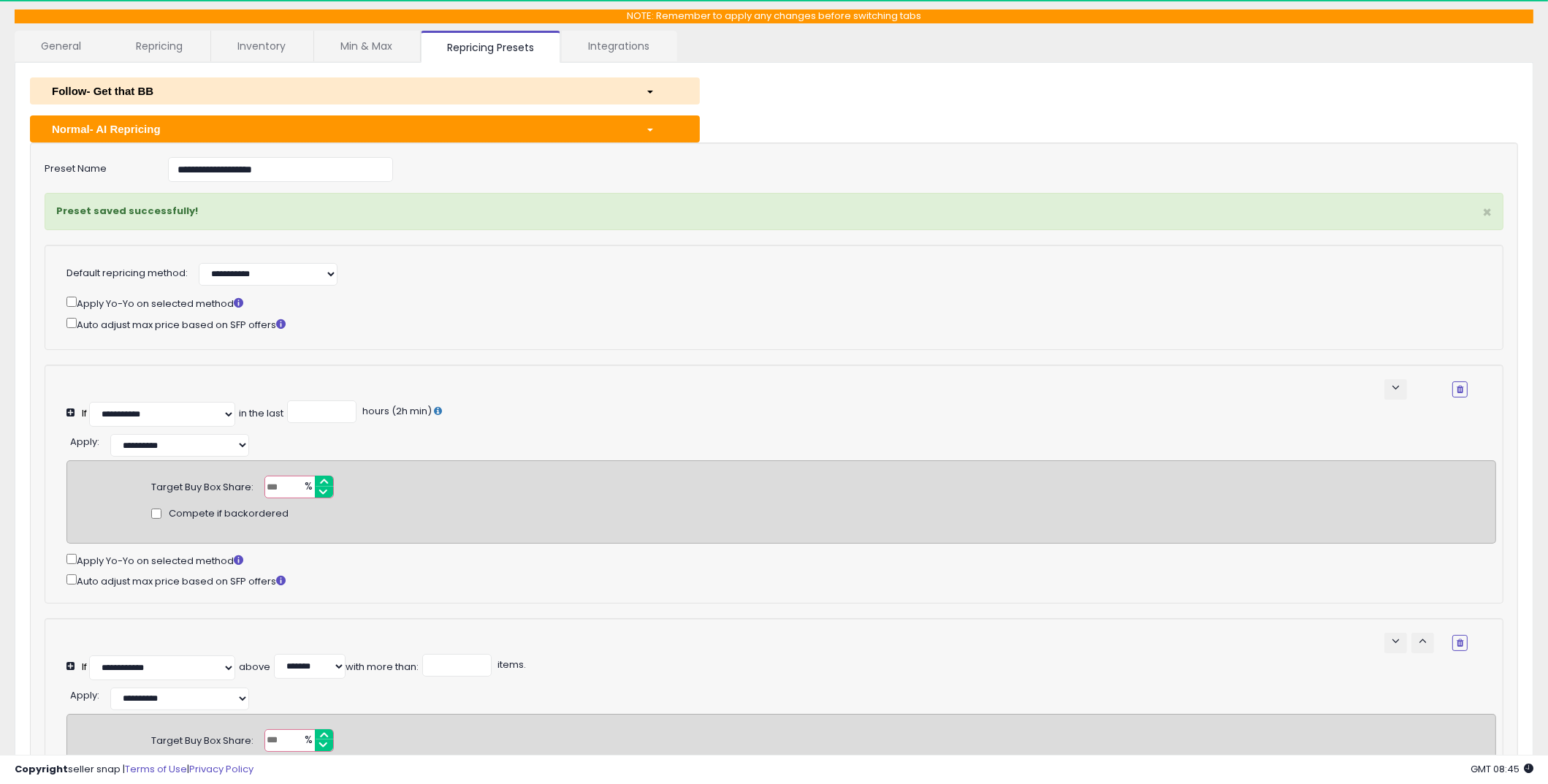
scroll to position [0, 0]
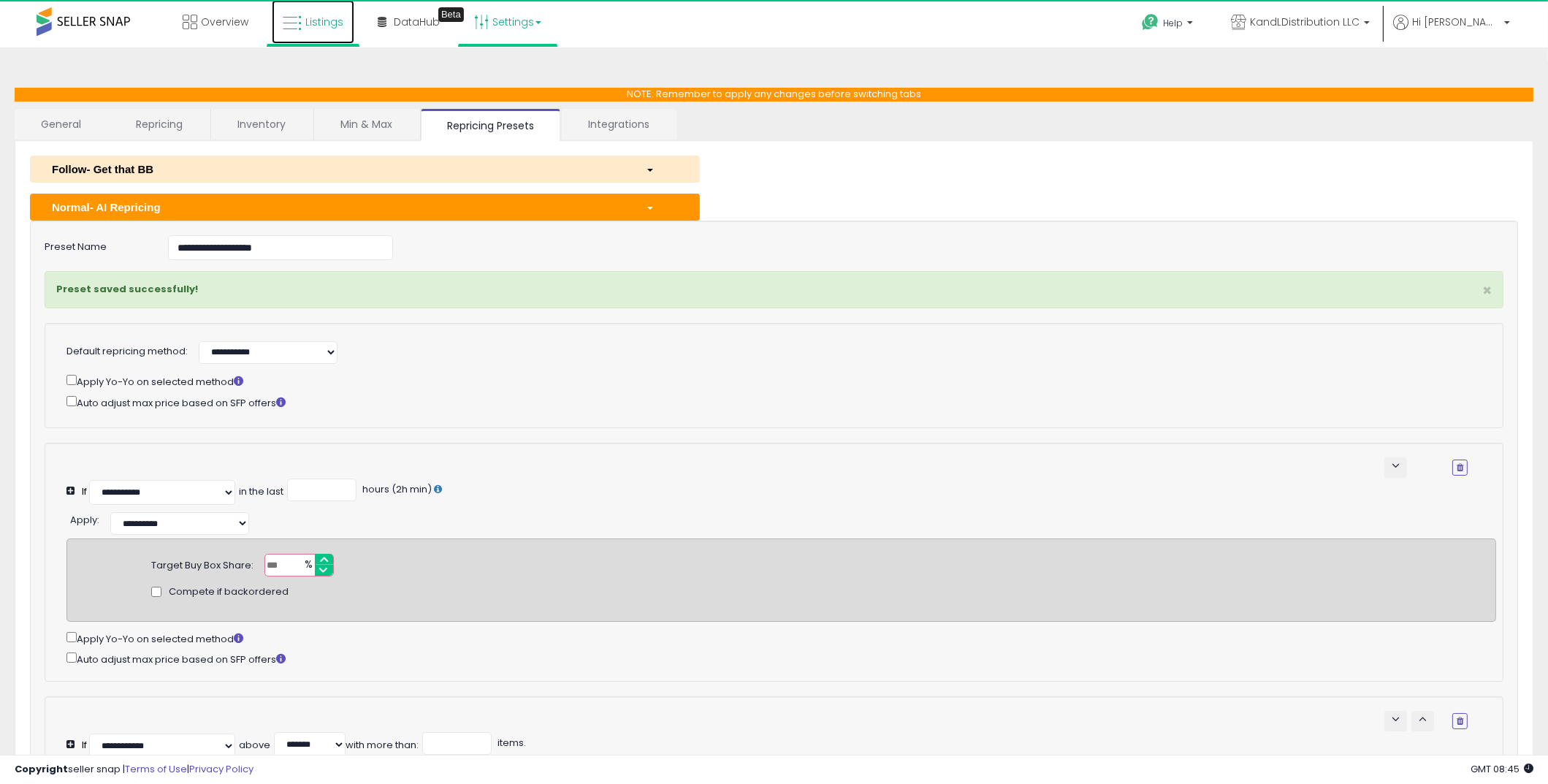
click at [313, 26] on span "Listings" at bounding box center [324, 22] width 38 height 15
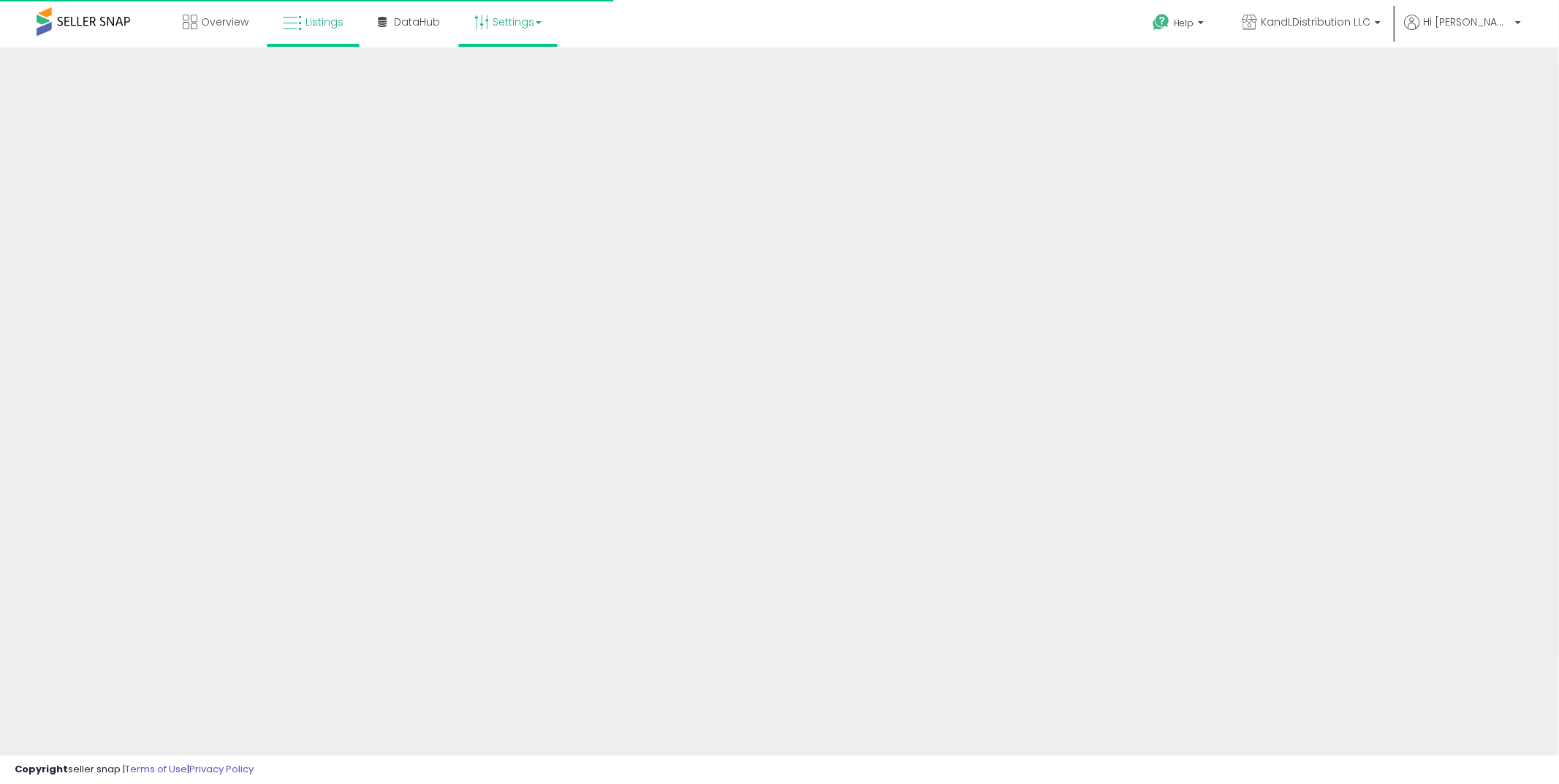
click at [517, 40] on link "Settings" at bounding box center [508, 22] width 89 height 44
click at [518, 74] on link "Store settings" at bounding box center [509, 74] width 66 height 14
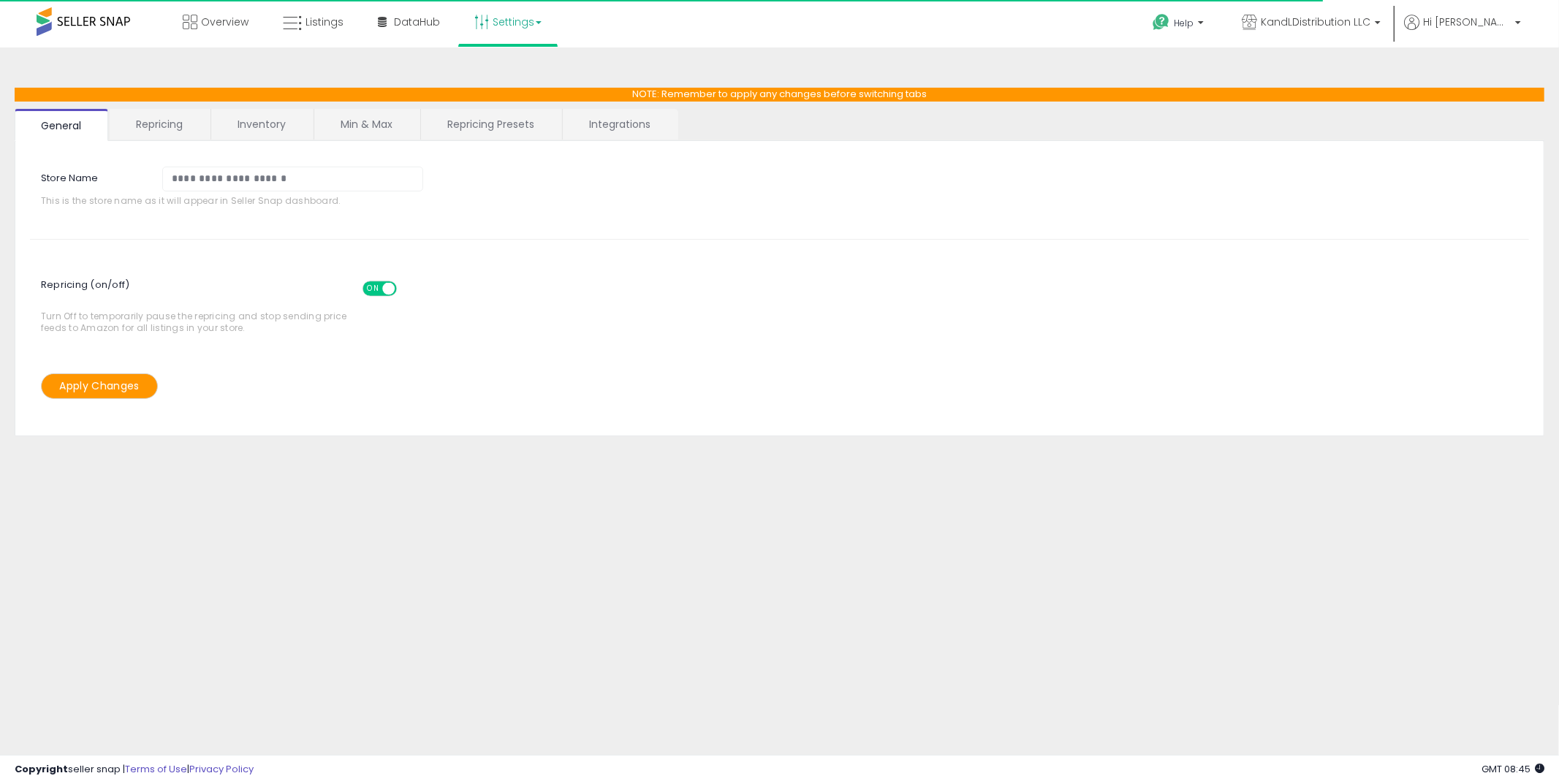
click at [159, 122] on link "Repricing" at bounding box center [159, 124] width 100 height 31
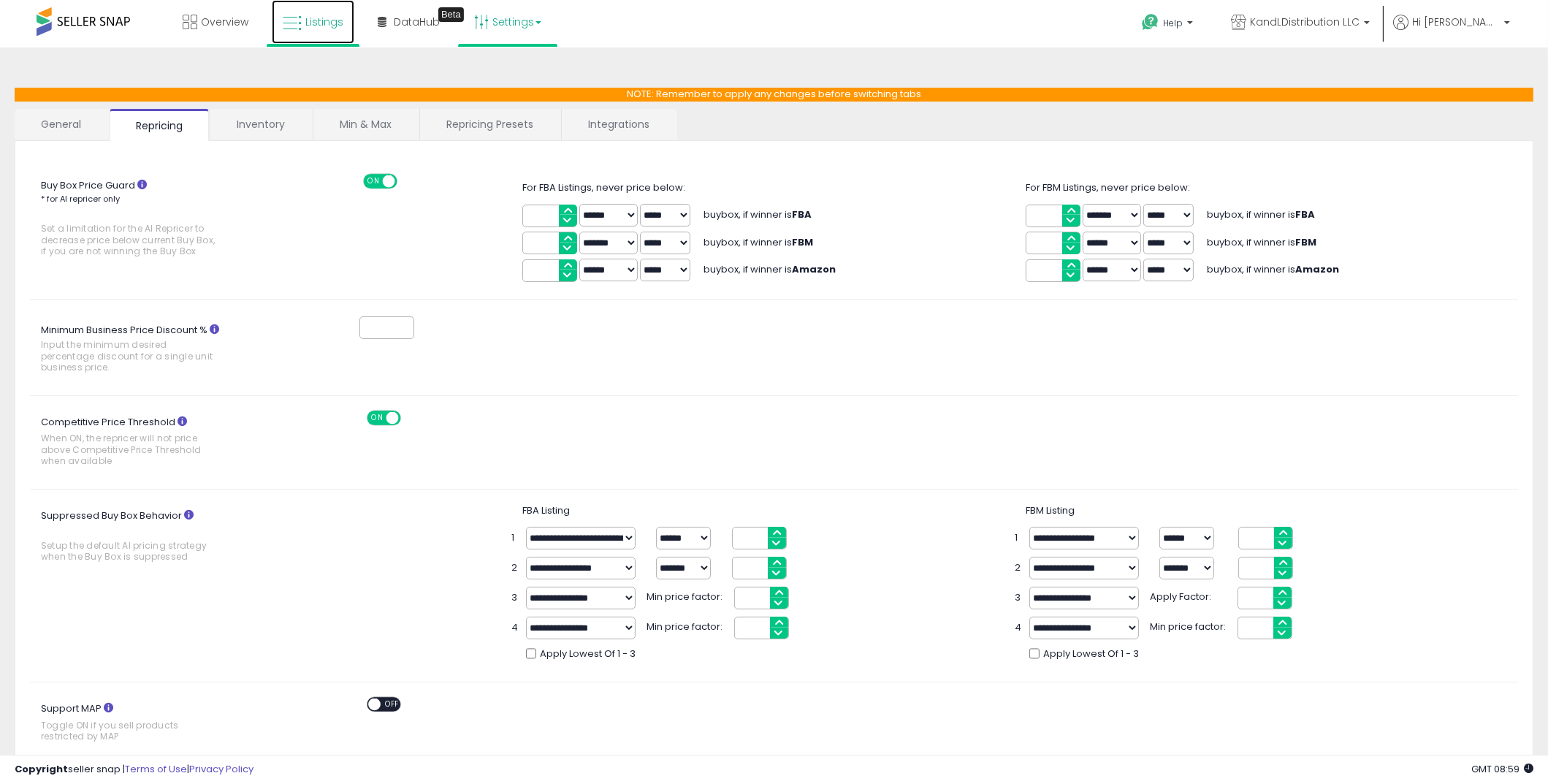
click at [324, 29] on link "Listings" at bounding box center [313, 22] width 83 height 44
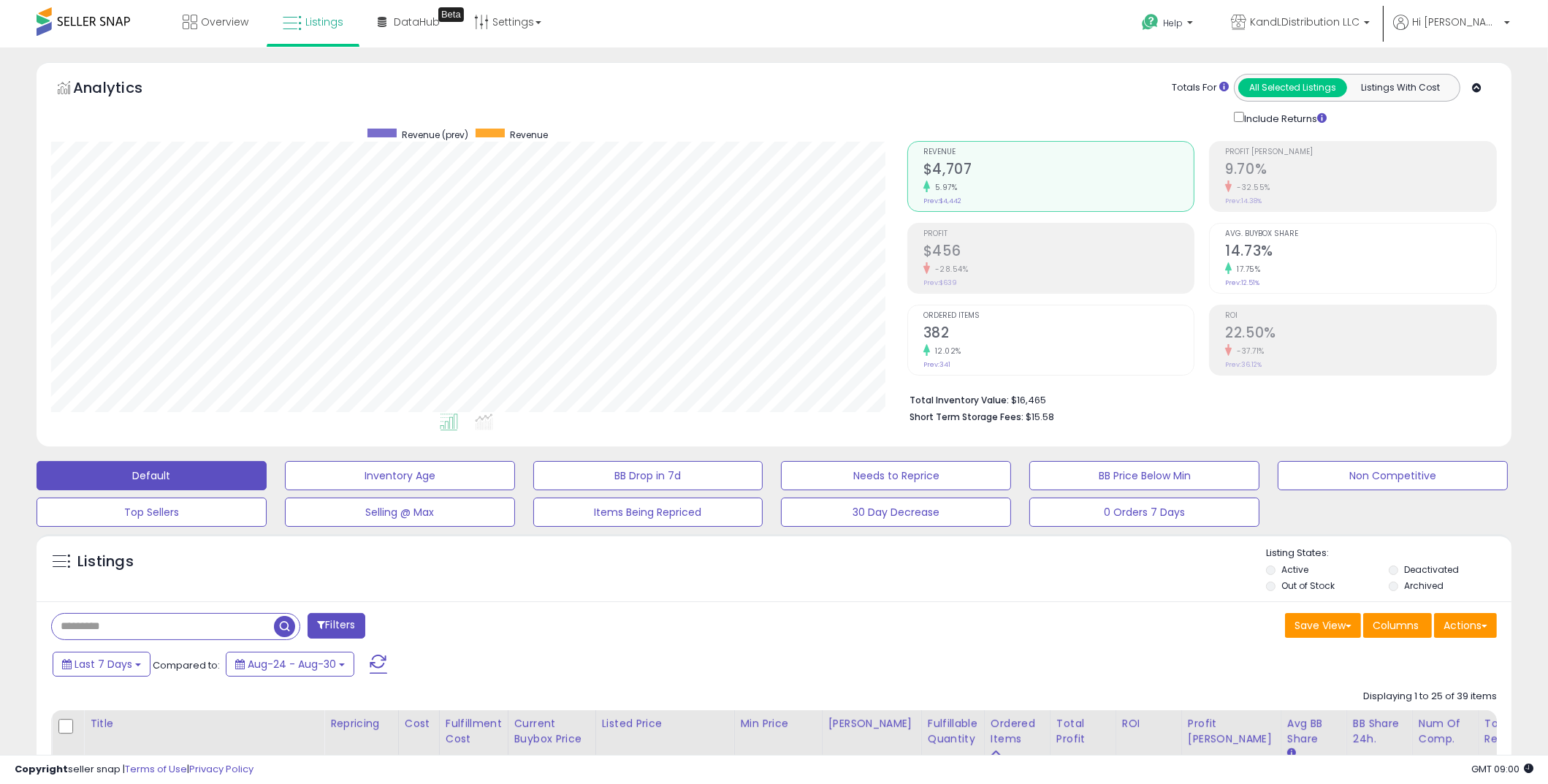
scroll to position [299, 856]
